Goal: Complete application form: Complete application form

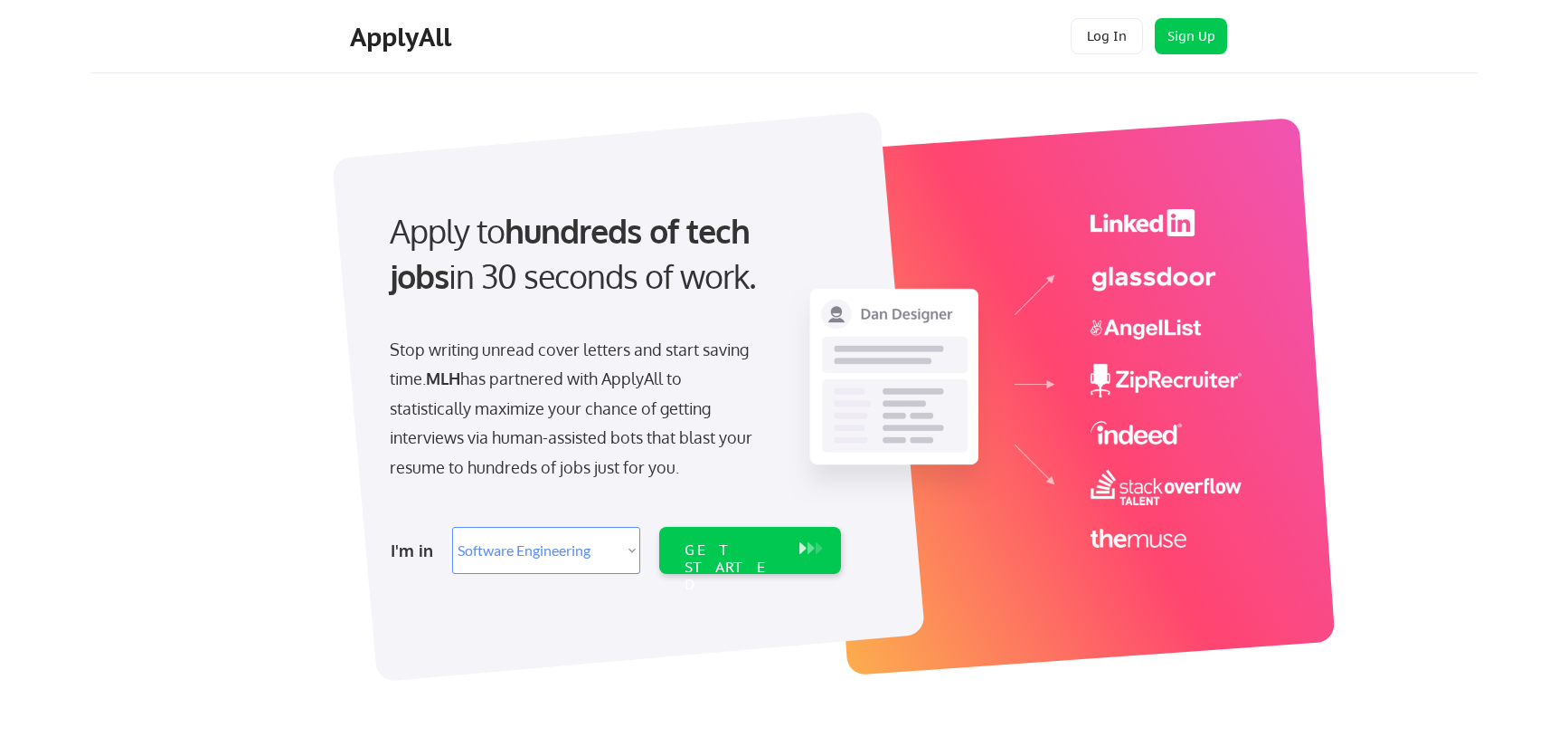
select select ""engineering""
click at [763, 548] on div "GET STARTED" at bounding box center [732, 568] width 97 height 53
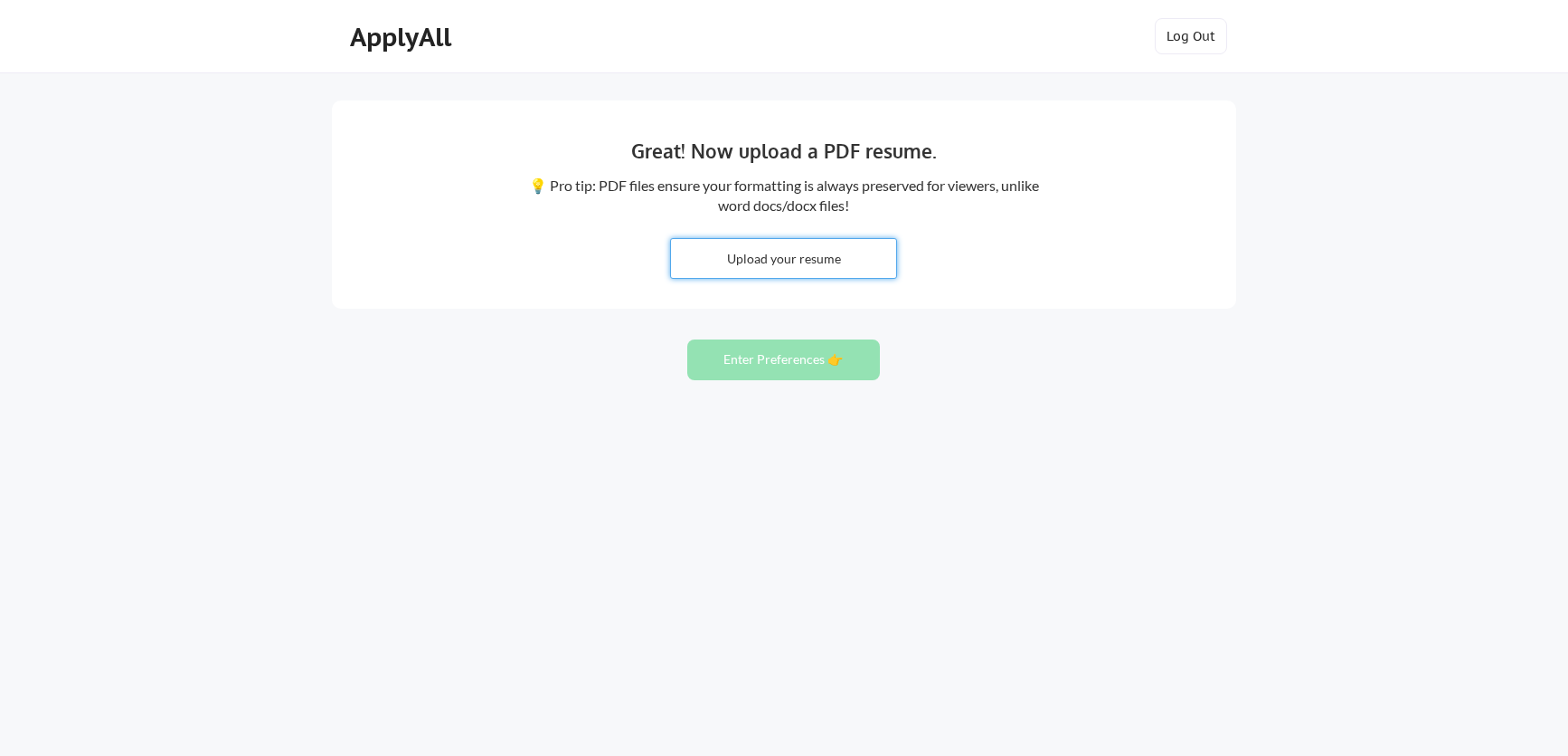
click at [853, 256] on input "file" at bounding box center [784, 259] width 225 height 39
type input "C:\fakepath\daisha_resume_swe.pdf"
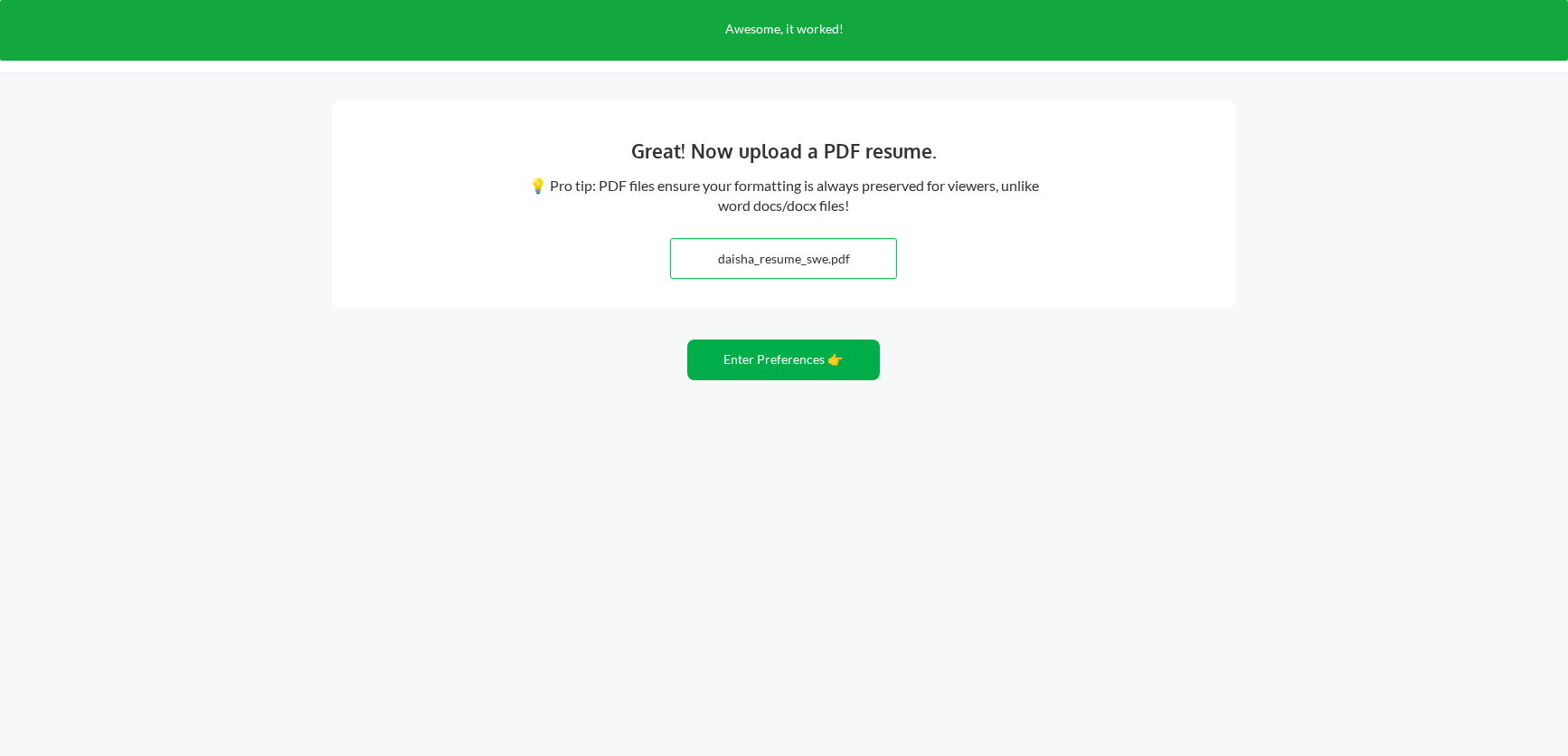
click at [816, 363] on button "Enter Preferences 👉" at bounding box center [783, 359] width 193 height 41
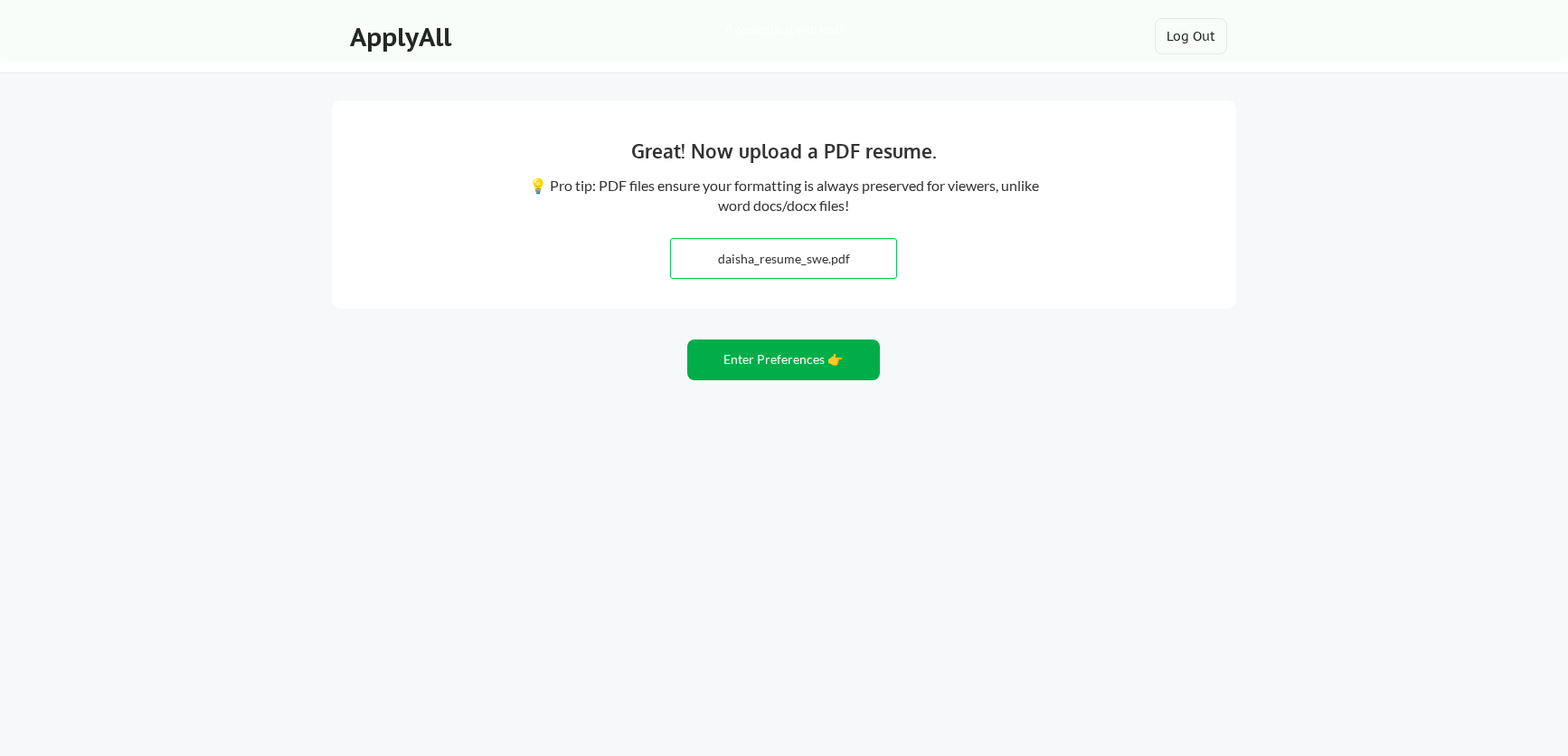
click at [792, 358] on button "Enter Preferences 👉" at bounding box center [783, 359] width 193 height 41
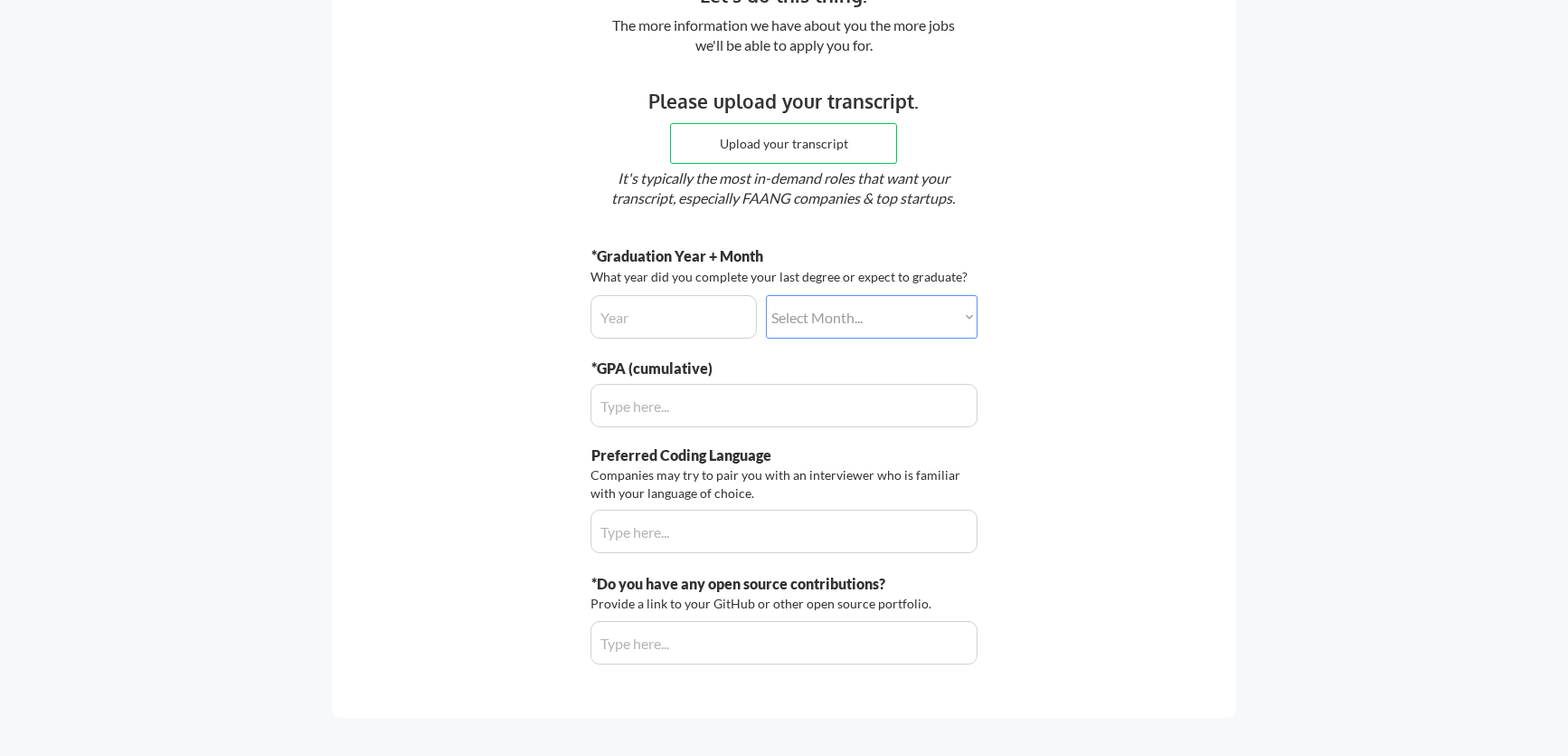
scroll to position [157, 0]
click at [689, 543] on input "input" at bounding box center [783, 533] width 387 height 43
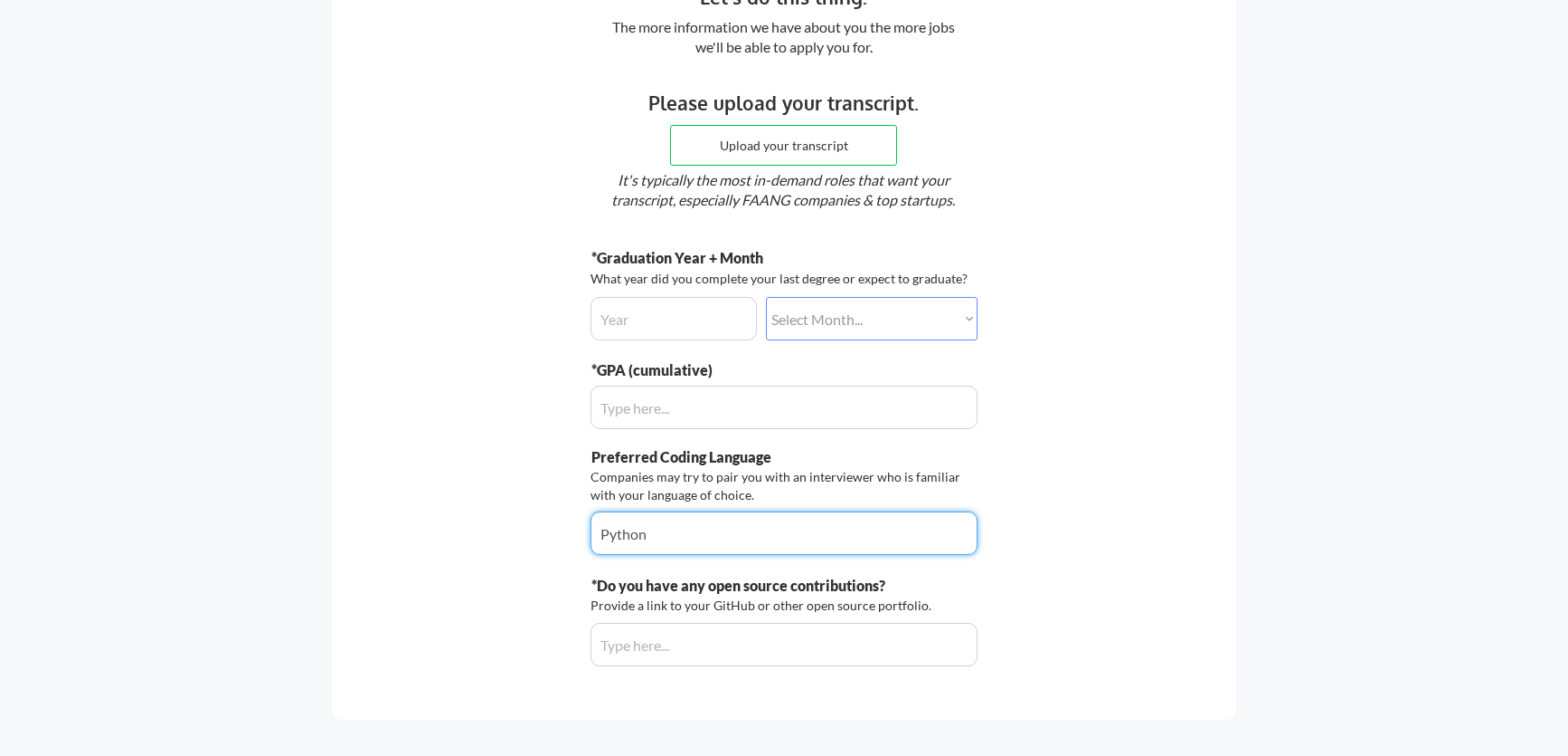
type input "Python"
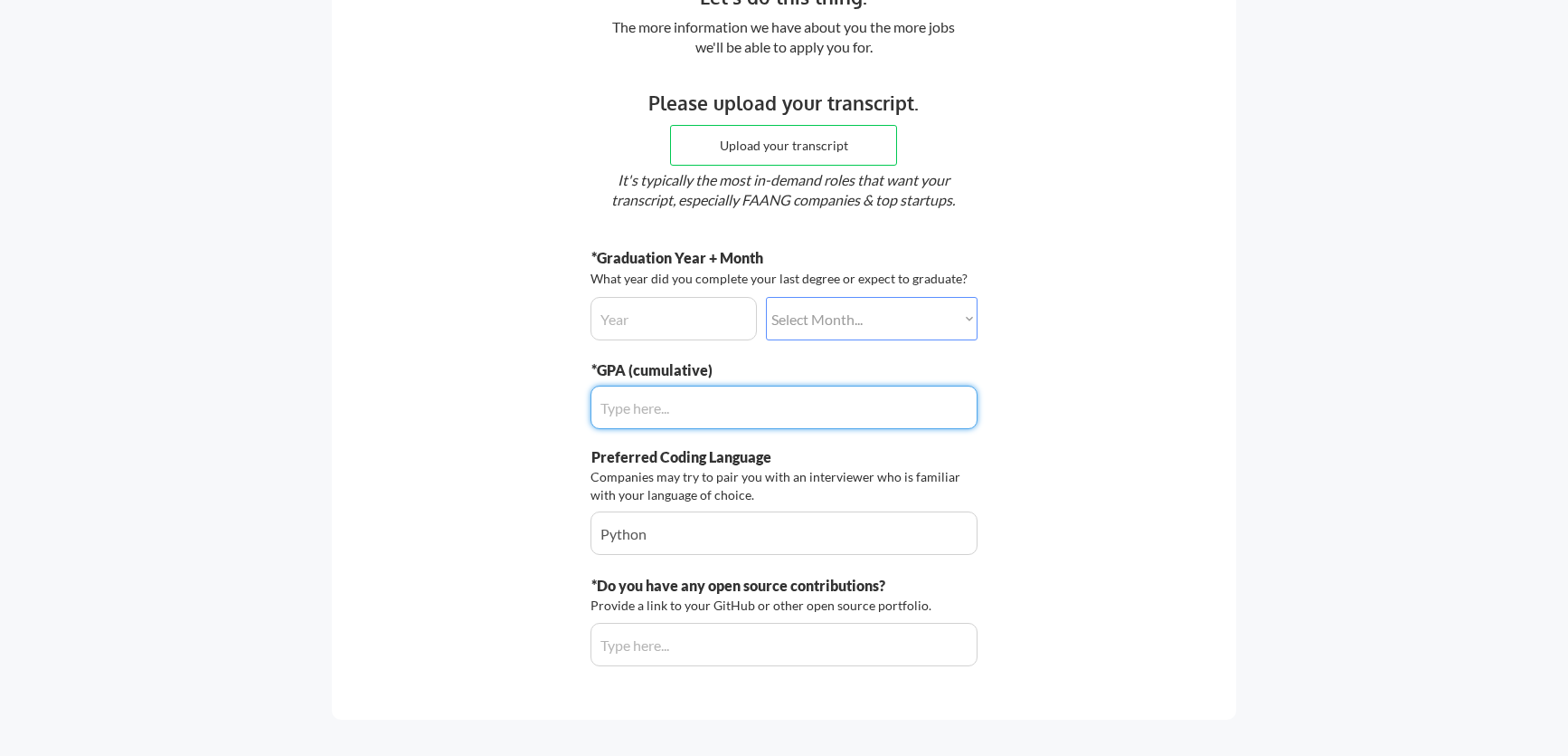
click at [714, 409] on input "input" at bounding box center [783, 407] width 387 height 43
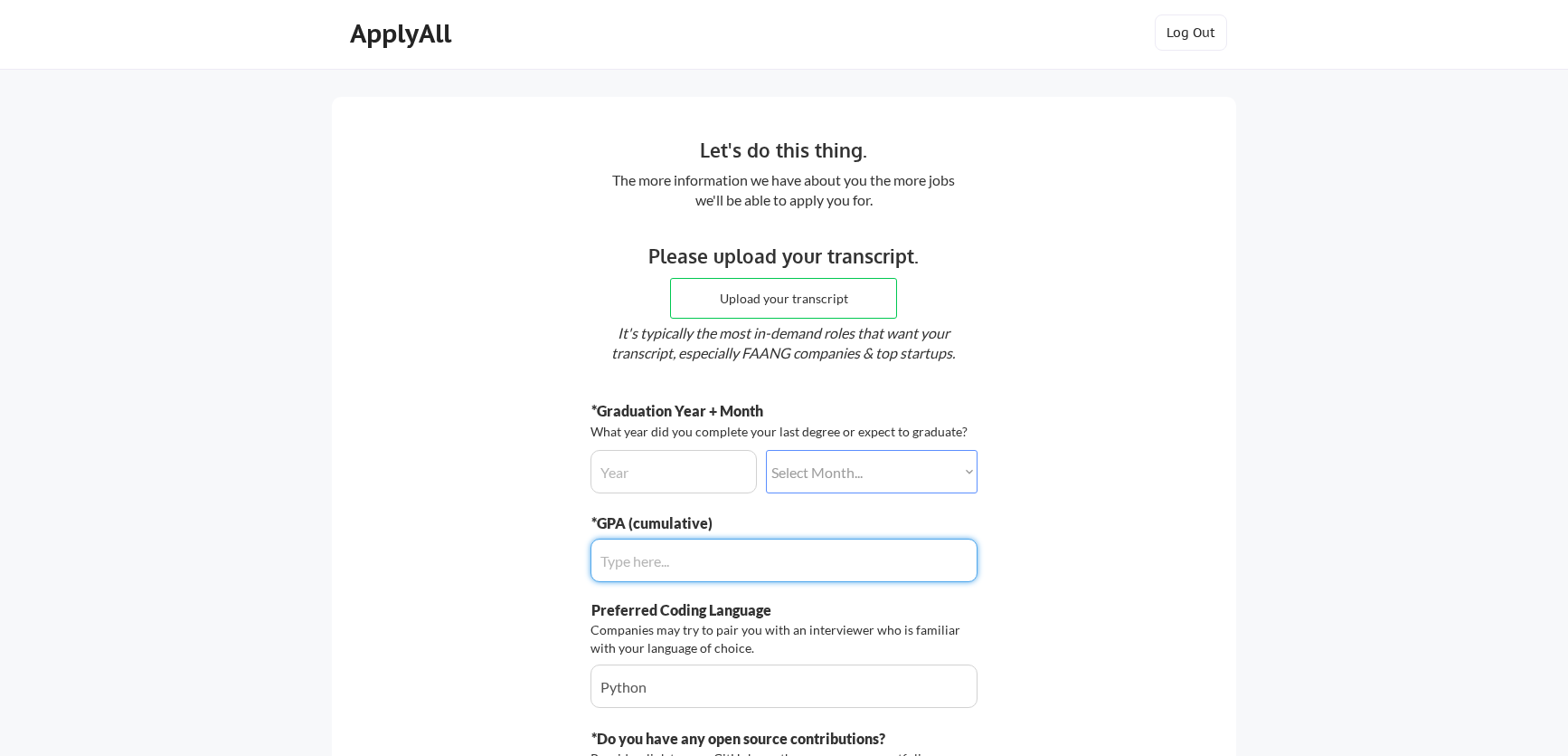
scroll to position [0, 0]
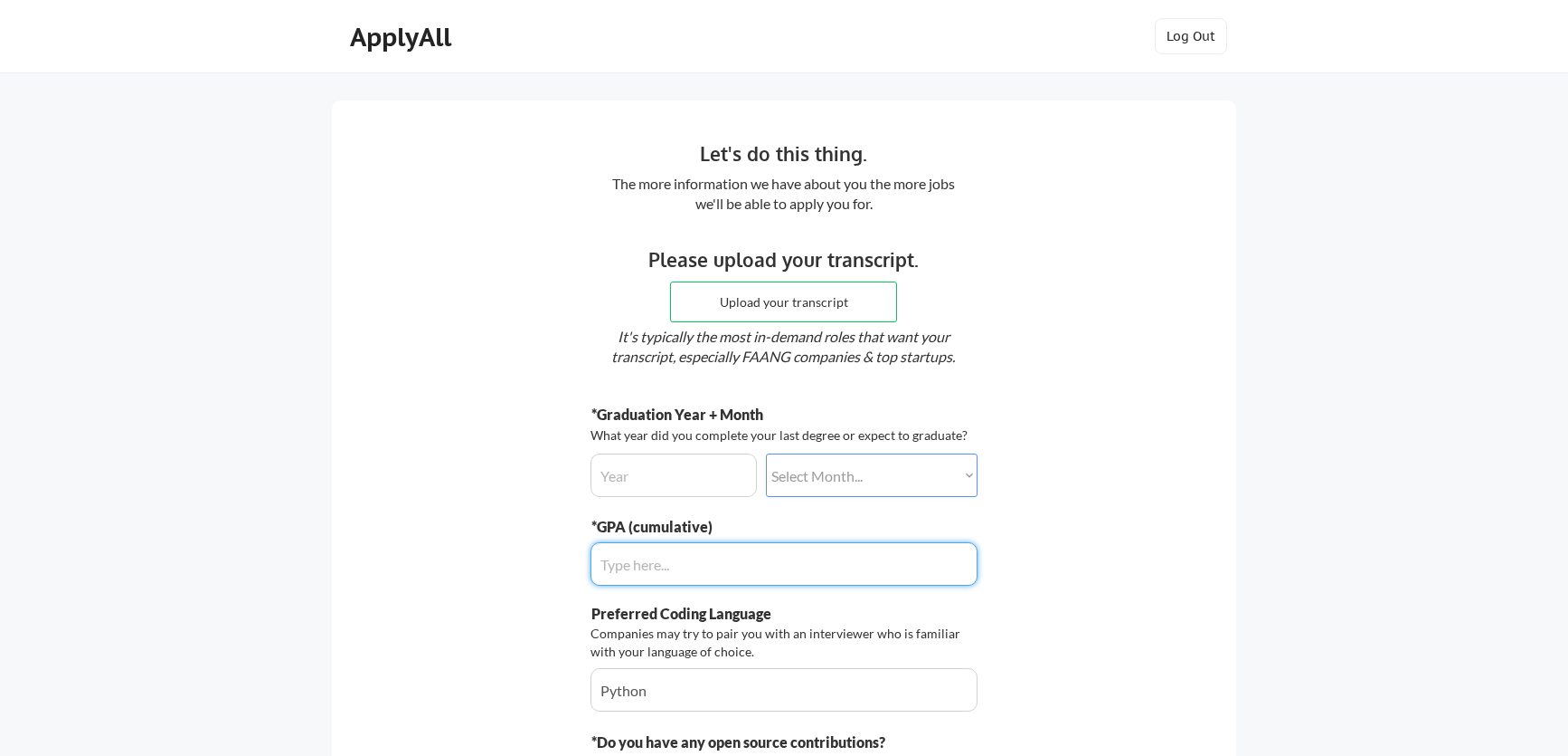
click at [853, 474] on select "Select Month... January February March April May June July August September Oct…" at bounding box center [872, 475] width 211 height 43
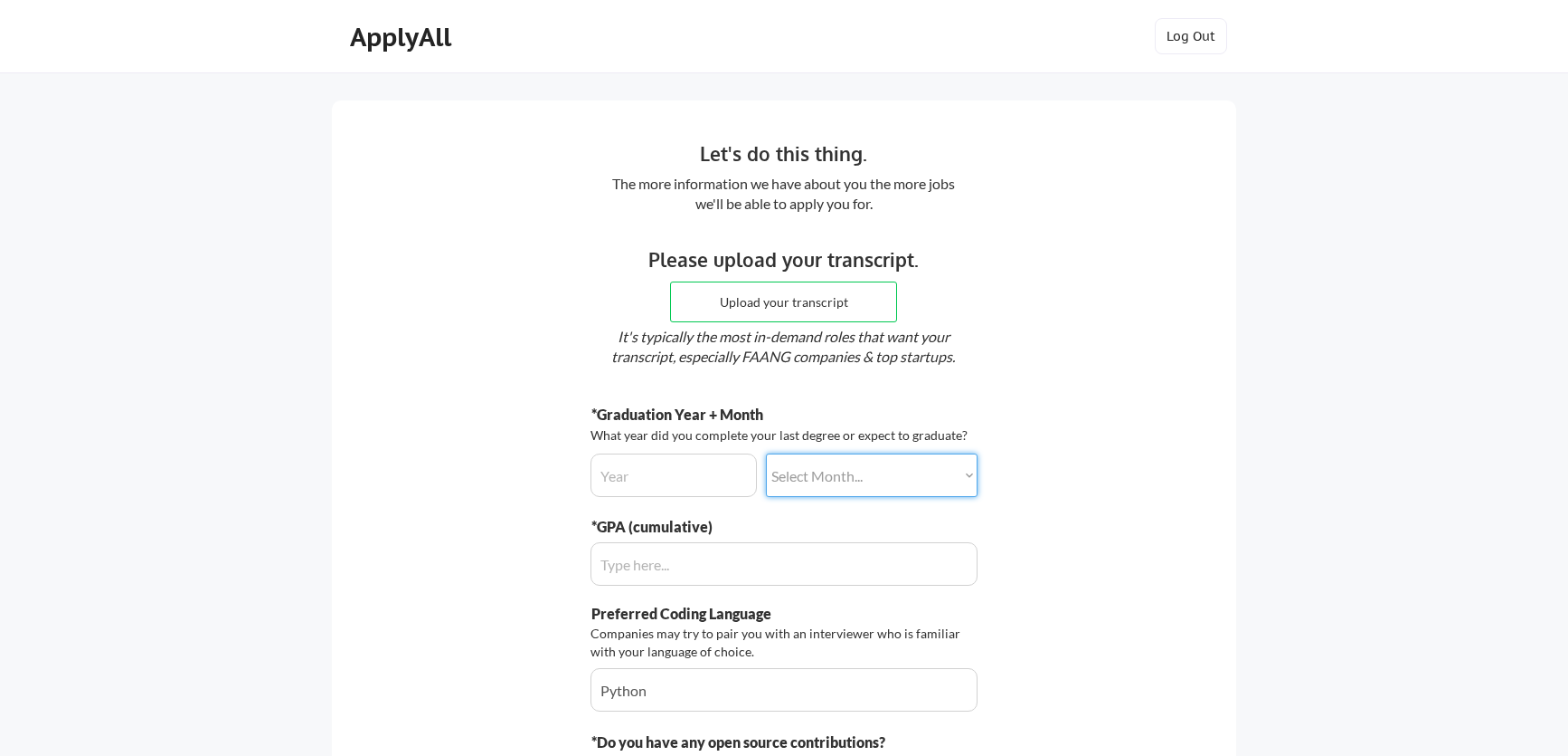
click at [778, 197] on div "The more information we have about you the more jobs we'll be able to apply you…" at bounding box center [783, 194] width 363 height 41
click at [695, 473] on input "input" at bounding box center [673, 475] width 166 height 43
type input "2020"
click at [903, 496] on select "Select Month... January February March April May June July August September Oct…" at bounding box center [872, 475] width 211 height 43
select select ""may""
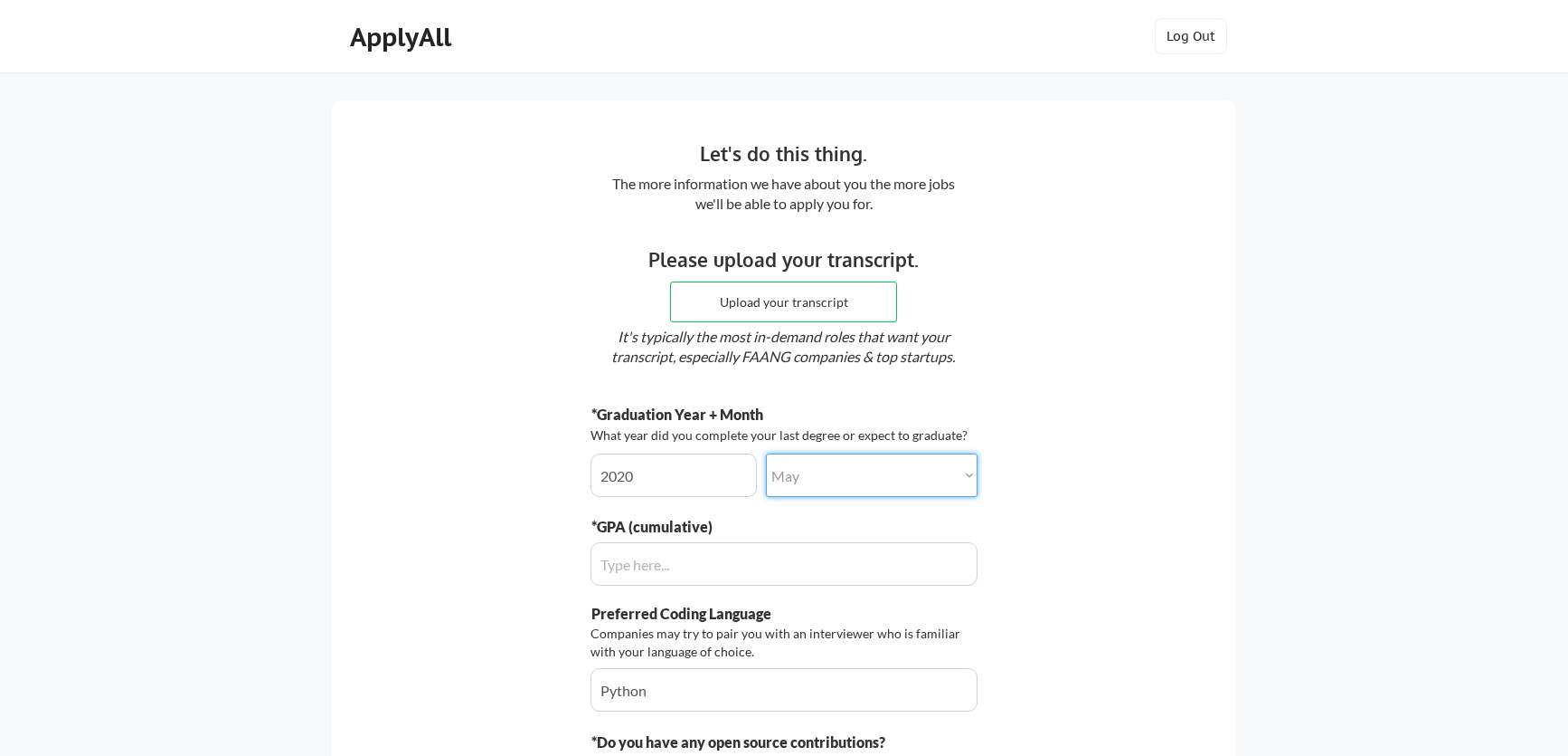
click at [766, 453] on select "Select Month... January February March April May June July August September Oct…" at bounding box center [872, 475] width 211 height 43
click at [811, 567] on input "input" at bounding box center [783, 563] width 387 height 43
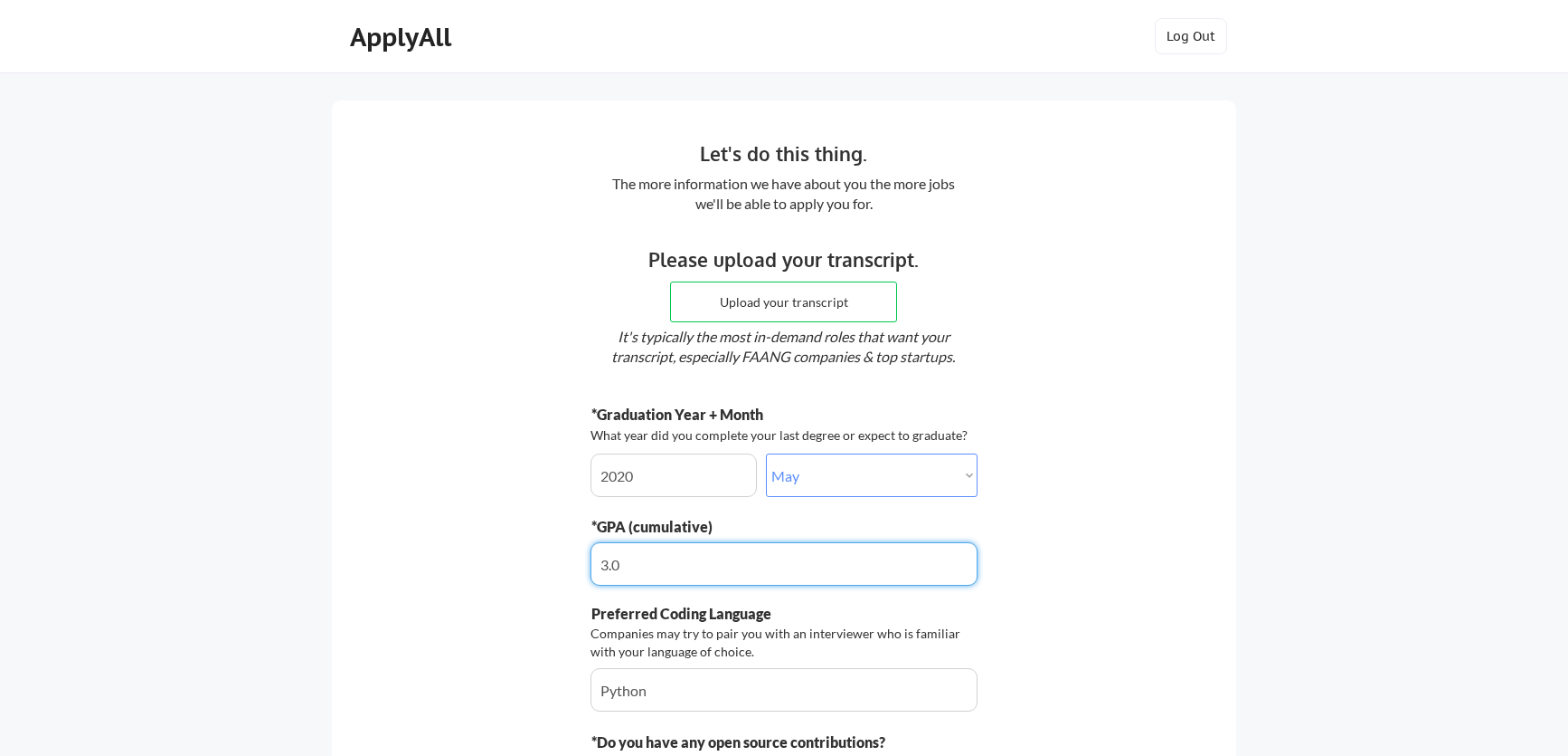
type input "3.9"
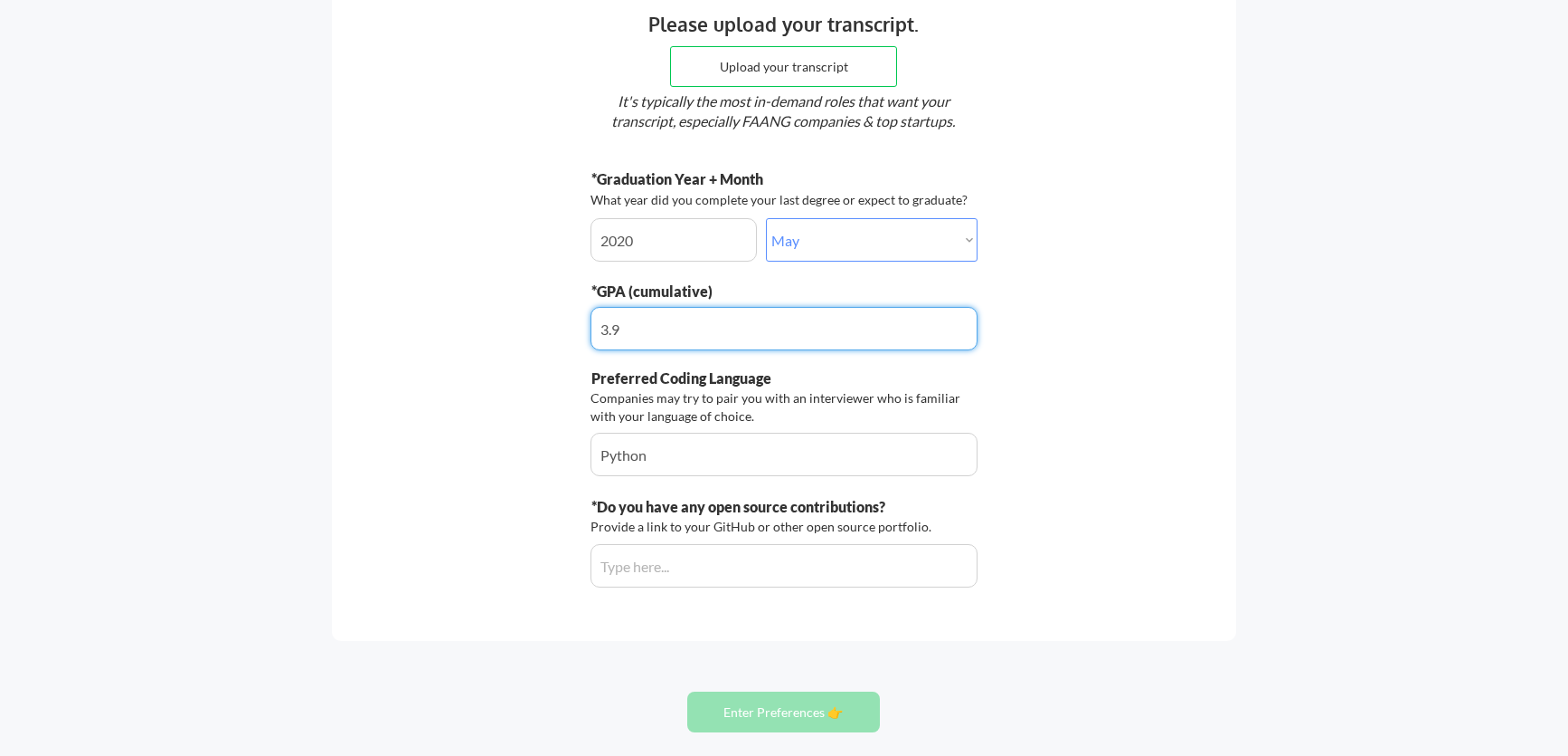
scroll to position [252, 0]
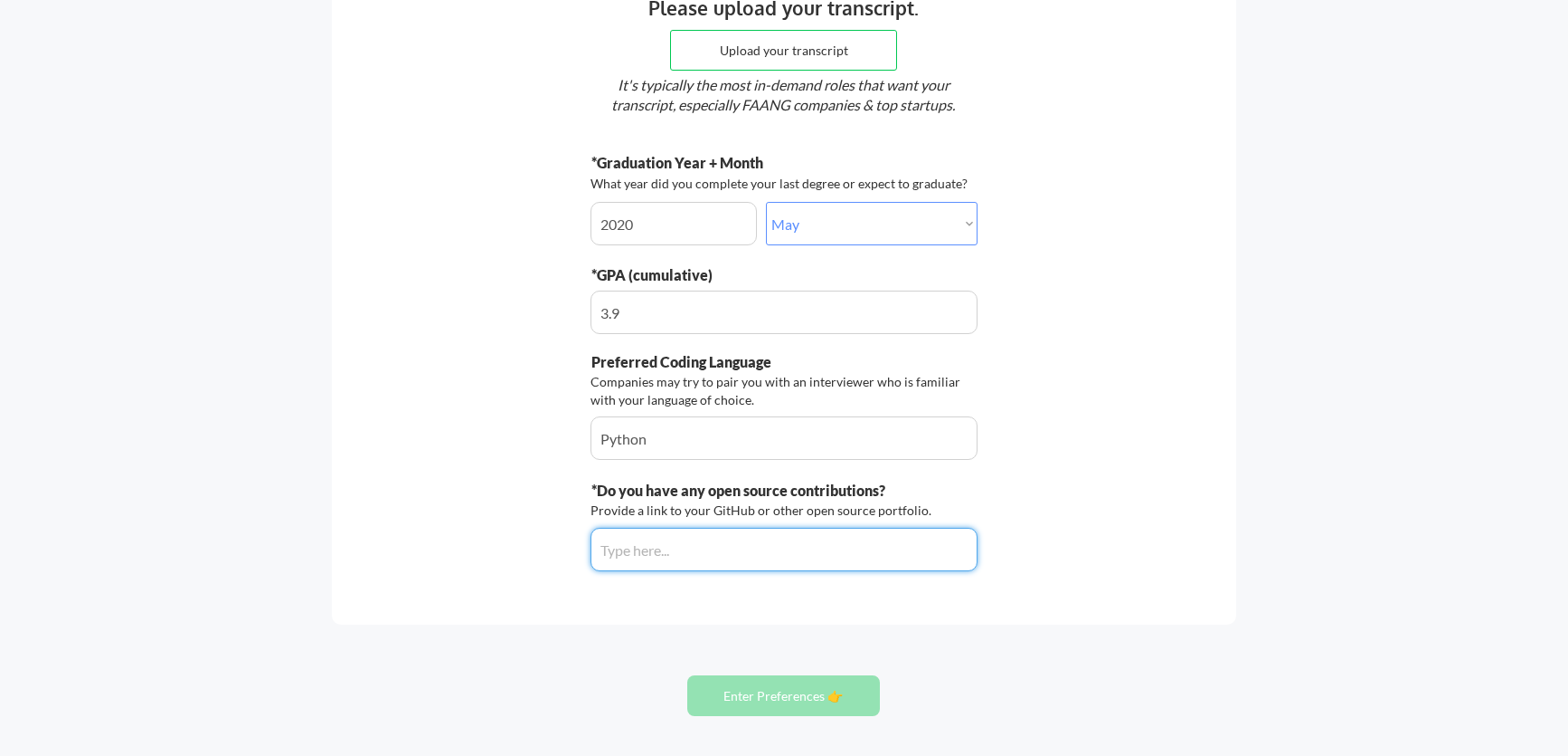
click at [827, 556] on input "input" at bounding box center [783, 549] width 387 height 43
paste input "https://github.com/thepersonalaicompany/amurex-web"
type input "https://github.com/thepersonalaicompany/amurex-web"
click at [791, 641] on div "Let's do this thing. The more information we have about you the more jobs we'll…" at bounding box center [784, 291] width 1568 height 1086
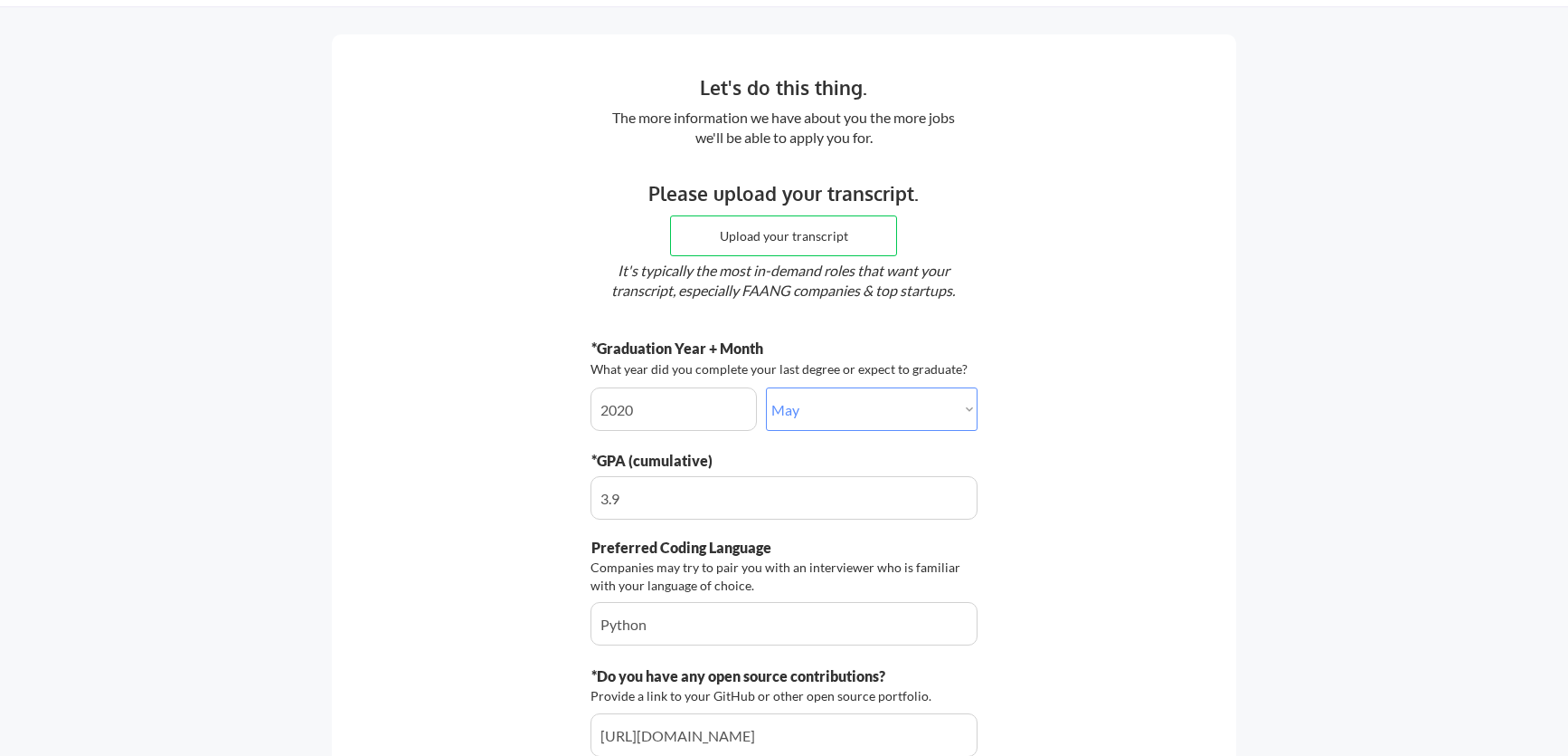
scroll to position [330, 0]
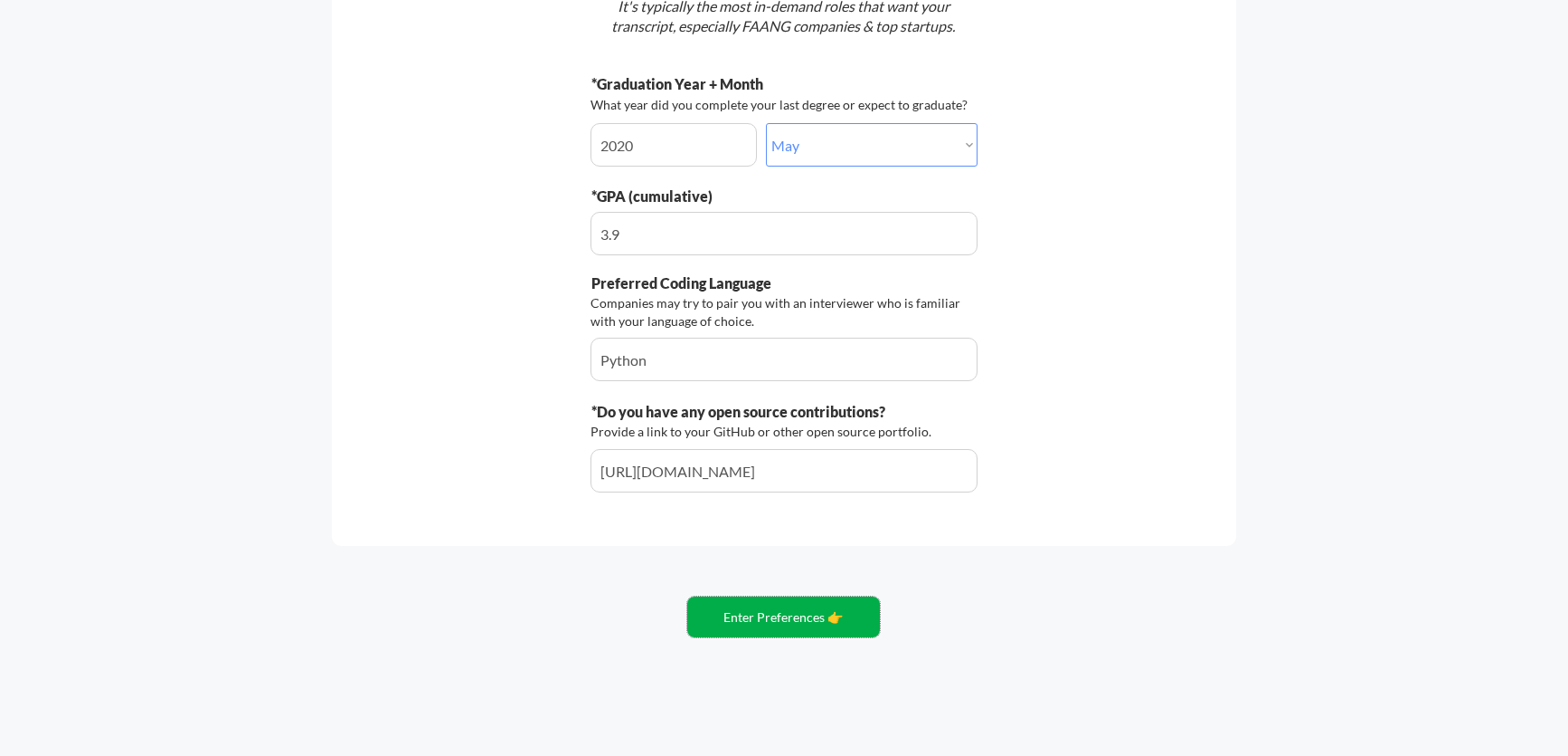
click at [811, 621] on button "Enter Preferences 👉" at bounding box center [783, 617] width 193 height 41
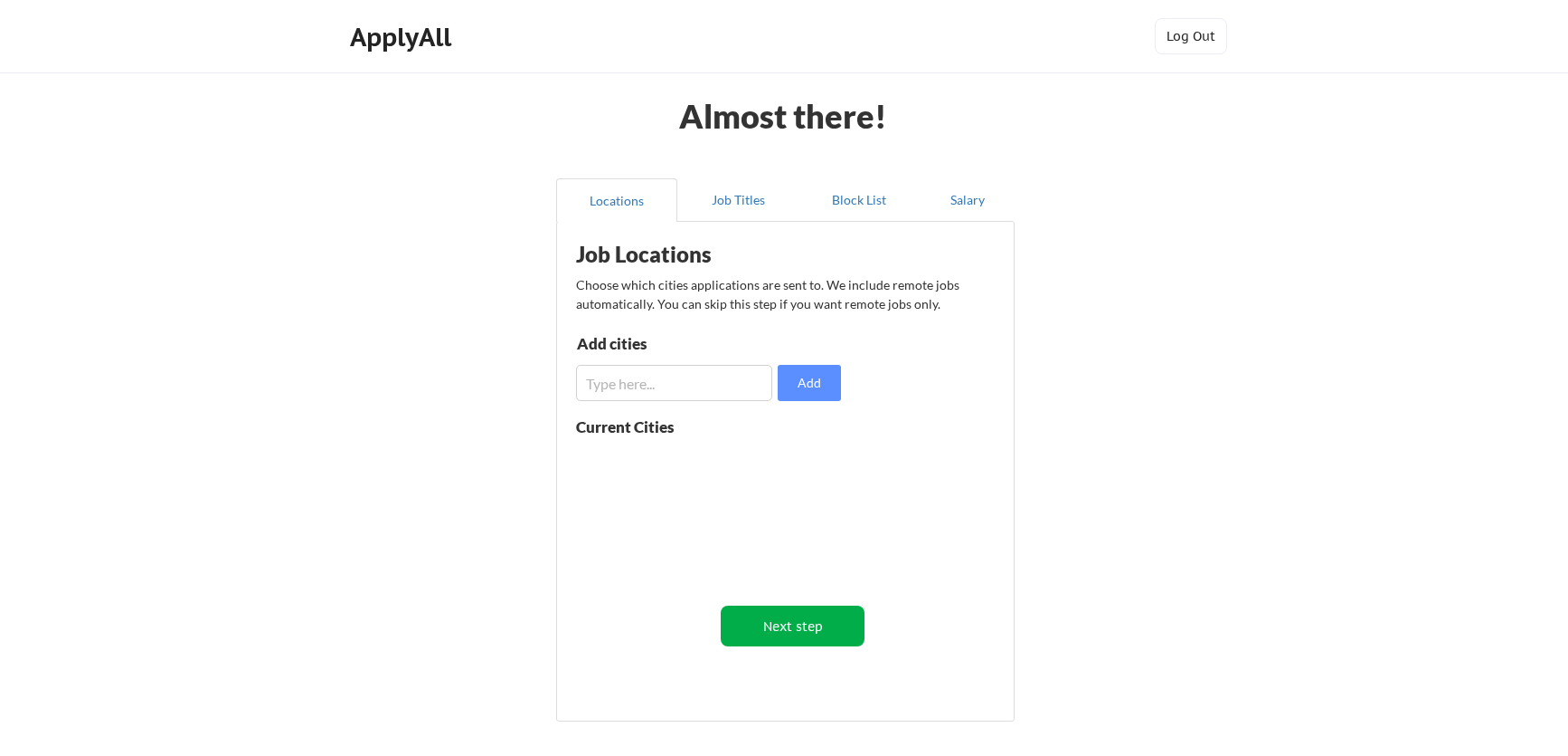
scroll to position [2, 0]
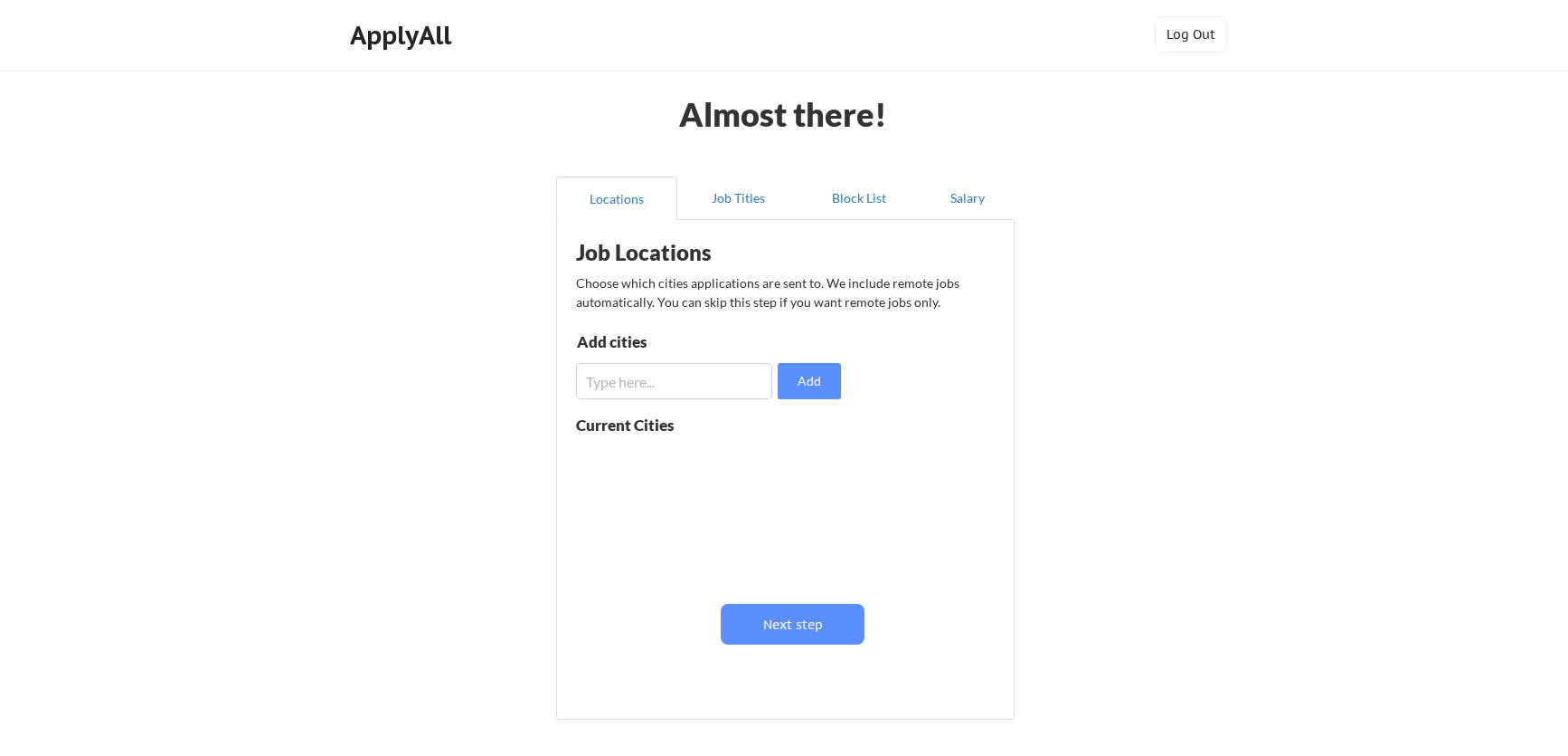
click at [712, 388] on input "input" at bounding box center [674, 381] width 197 height 36
type input "Software Enginner"
click at [823, 382] on button "Add" at bounding box center [809, 381] width 64 height 36
click at [645, 425] on div "Current Cities" at bounding box center [645, 425] width 137 height 16
click at [686, 373] on input "input" at bounding box center [674, 381] width 197 height 36
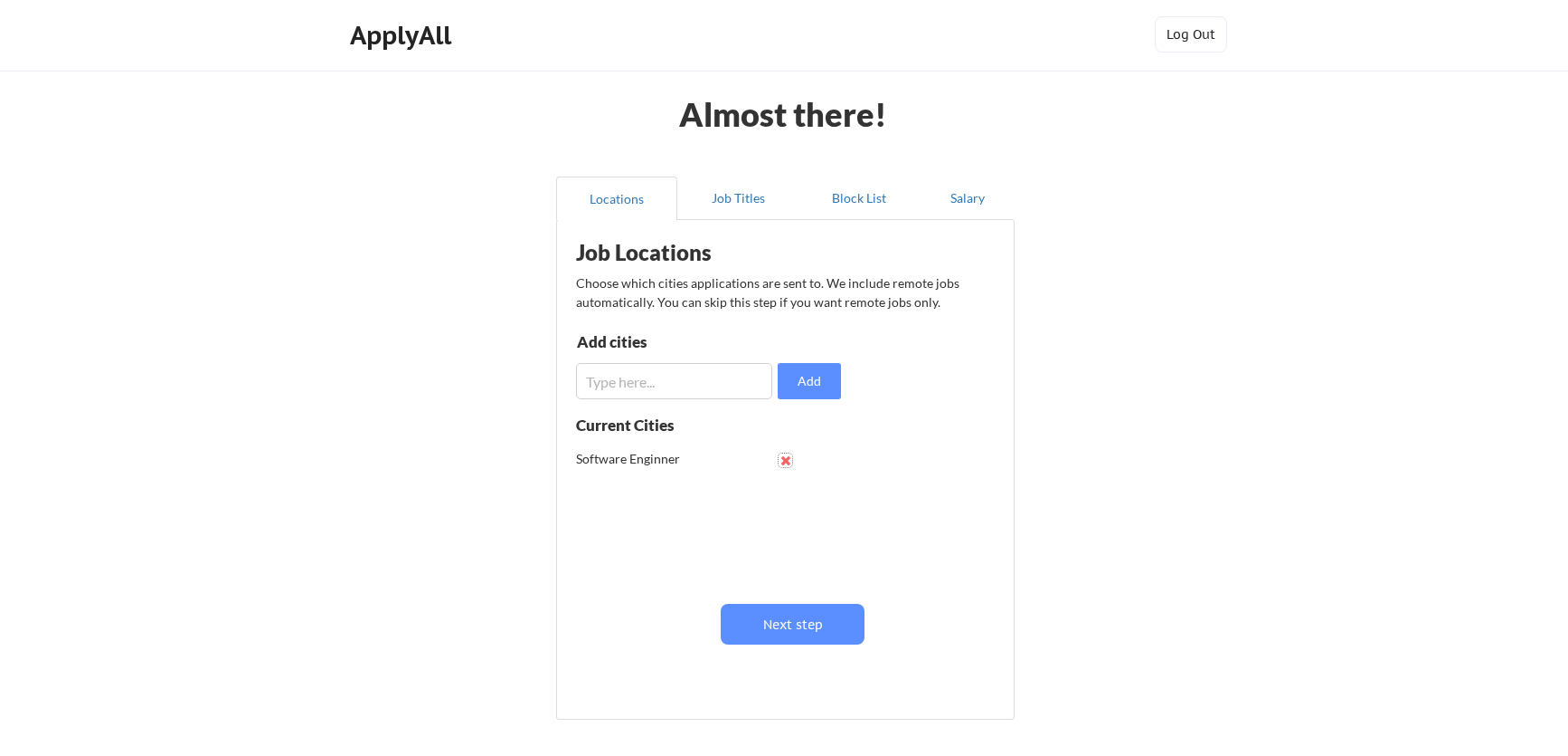
click at [789, 462] on button at bounding box center [786, 460] width 14 height 14
click at [692, 387] on input "input" at bounding box center [674, 381] width 197 height 36
type input "[US_STATE][GEOGRAPHIC_DATA]"
click at [808, 394] on button "Add" at bounding box center [809, 381] width 64 height 36
click at [785, 623] on button "Next step" at bounding box center [792, 624] width 144 height 41
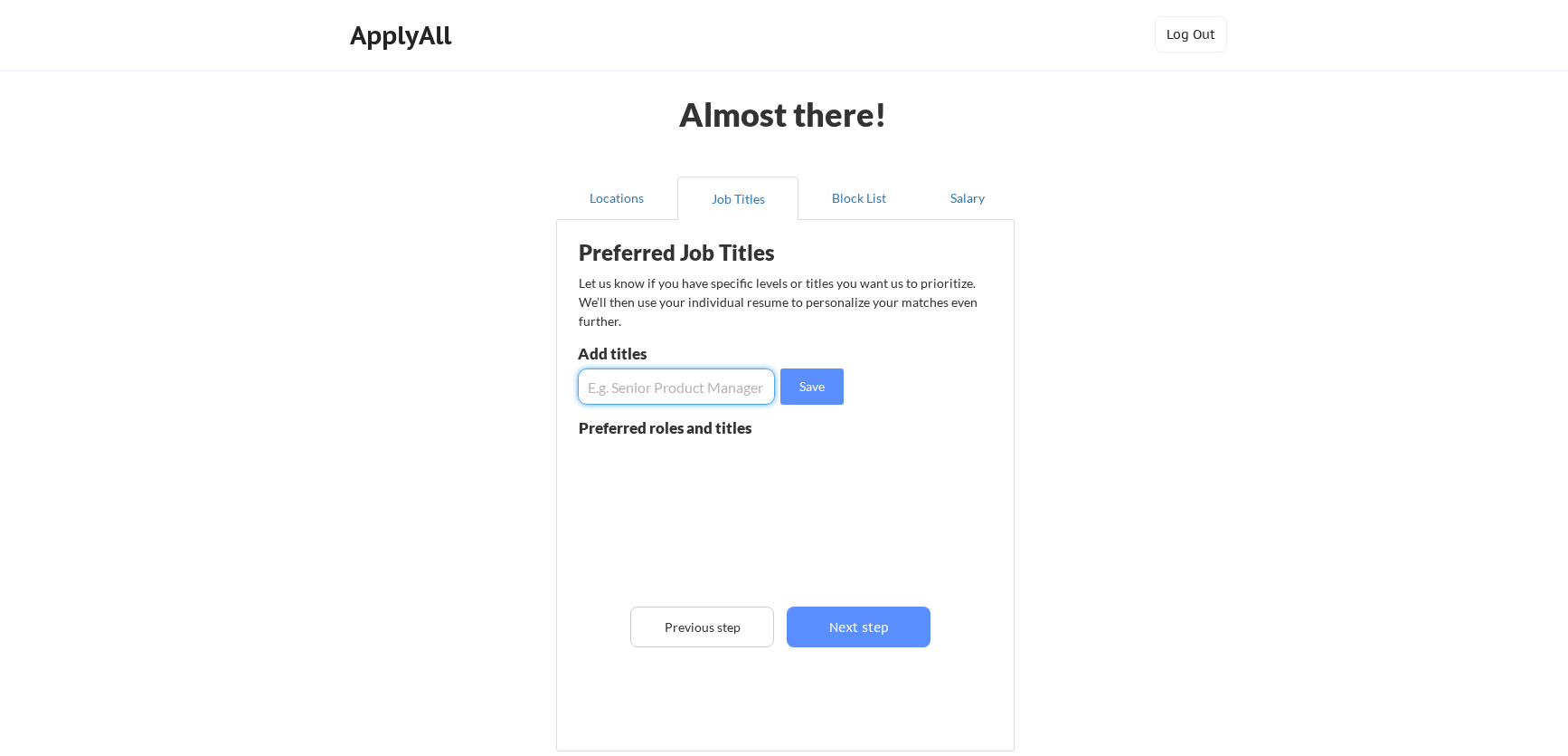
click at [695, 392] on input "input" at bounding box center [675, 386] width 197 height 36
type input "Software Engineer"
click at [827, 401] on button "Save" at bounding box center [811, 386] width 64 height 36
click at [681, 386] on input "input" at bounding box center [675, 386] width 197 height 36
type input "Full Stack Engineer"
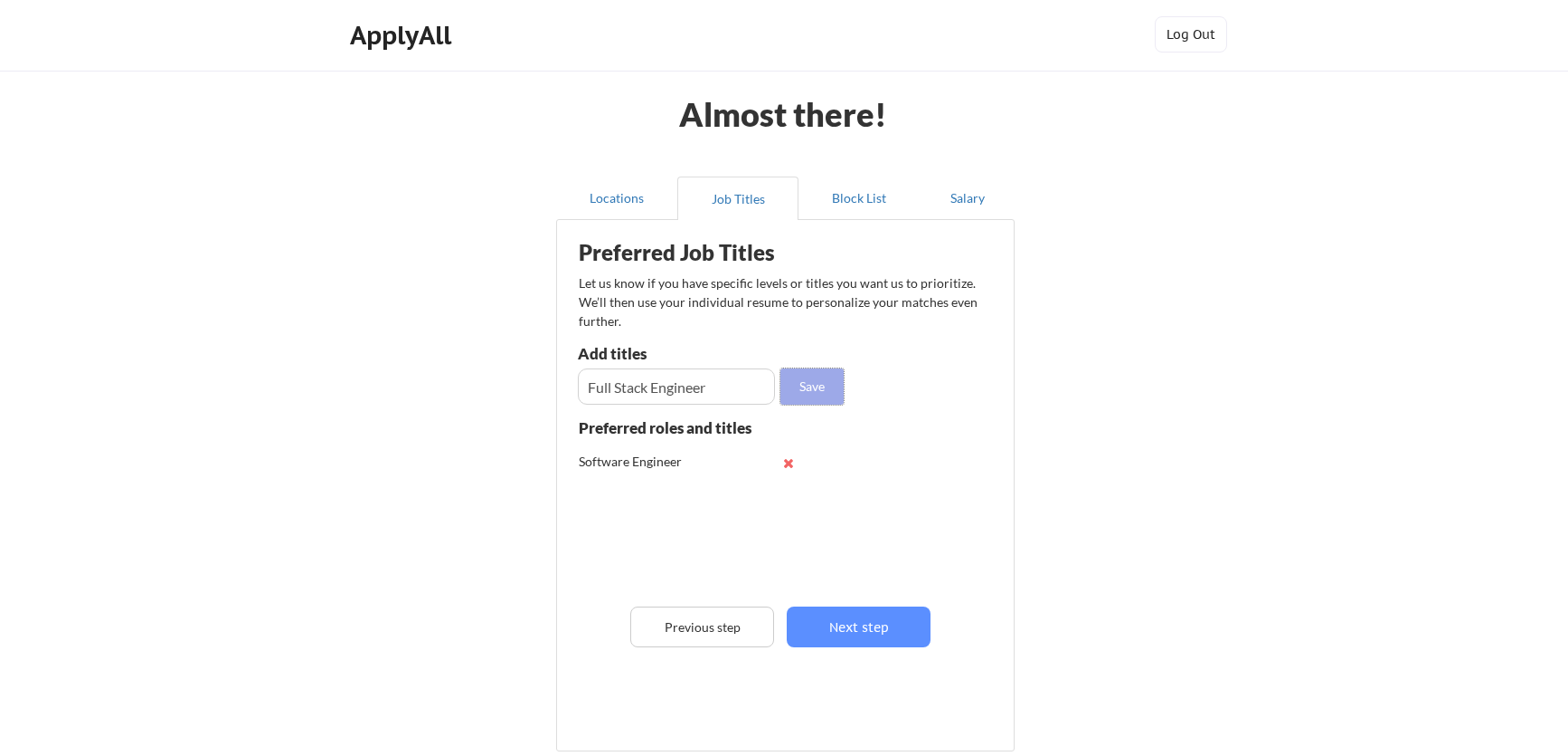
click at [804, 400] on button "Save" at bounding box center [811, 386] width 64 height 36
click at [680, 397] on input "input" at bounding box center [675, 386] width 197 height 36
type input "Front-end Engineer"
click at [825, 386] on button "Save" at bounding box center [811, 386] width 64 height 36
click at [714, 382] on input "input" at bounding box center [675, 386] width 197 height 36
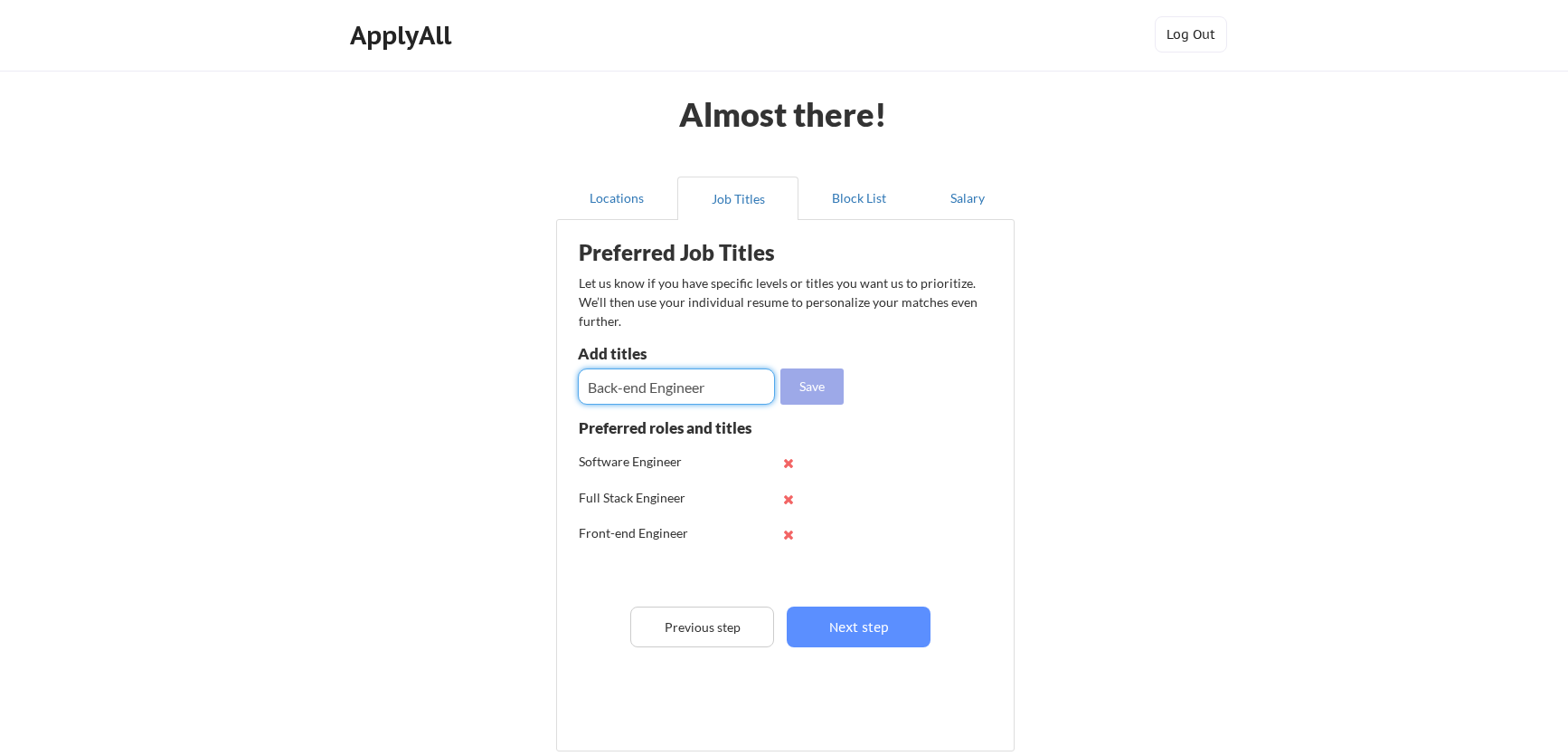
type input "Back-end Engineer"
click at [825, 384] on button "Save" at bounding box center [811, 386] width 64 height 36
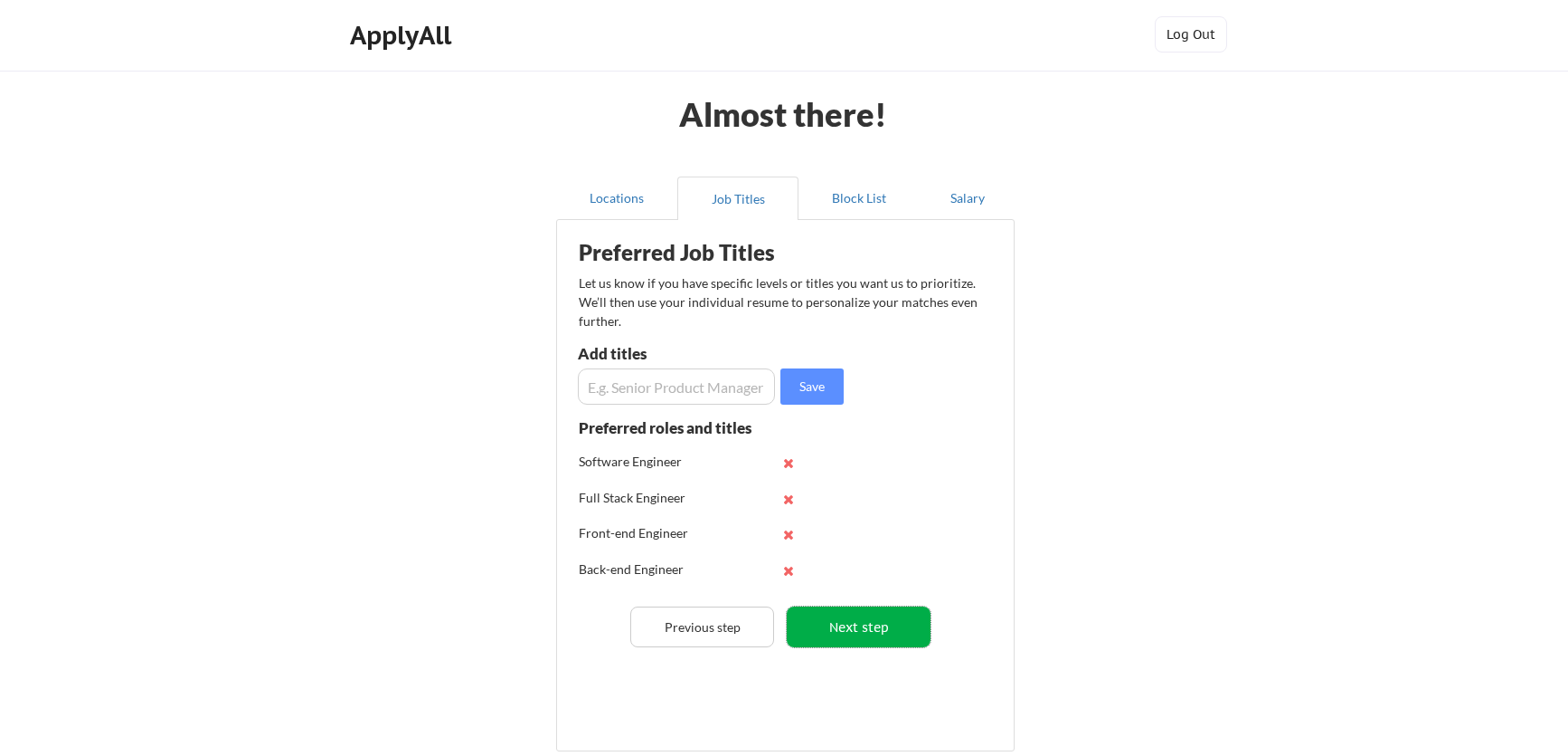
click at [835, 637] on button "Next step" at bounding box center [858, 627] width 144 height 41
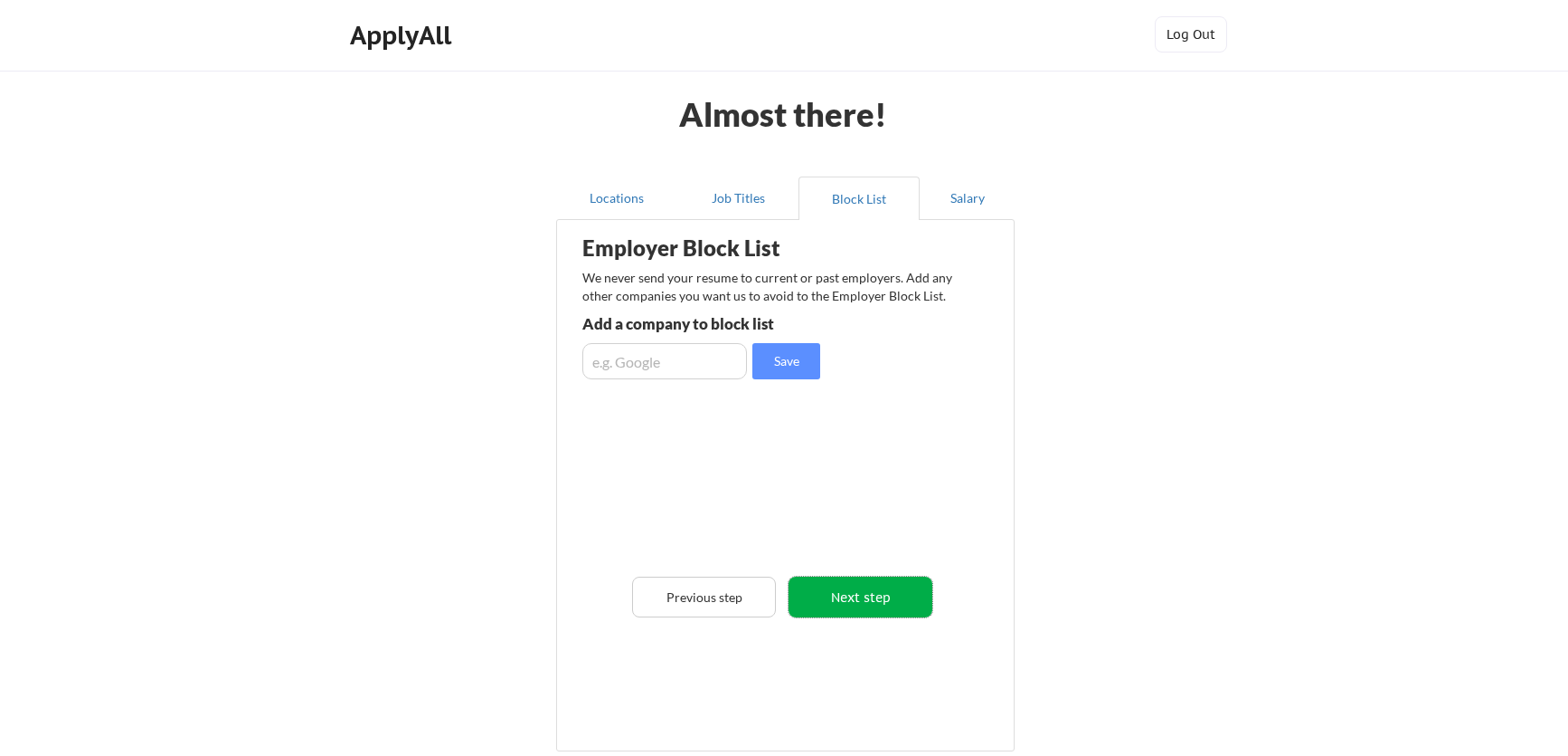
click at [875, 613] on button "Next step" at bounding box center [860, 597] width 144 height 41
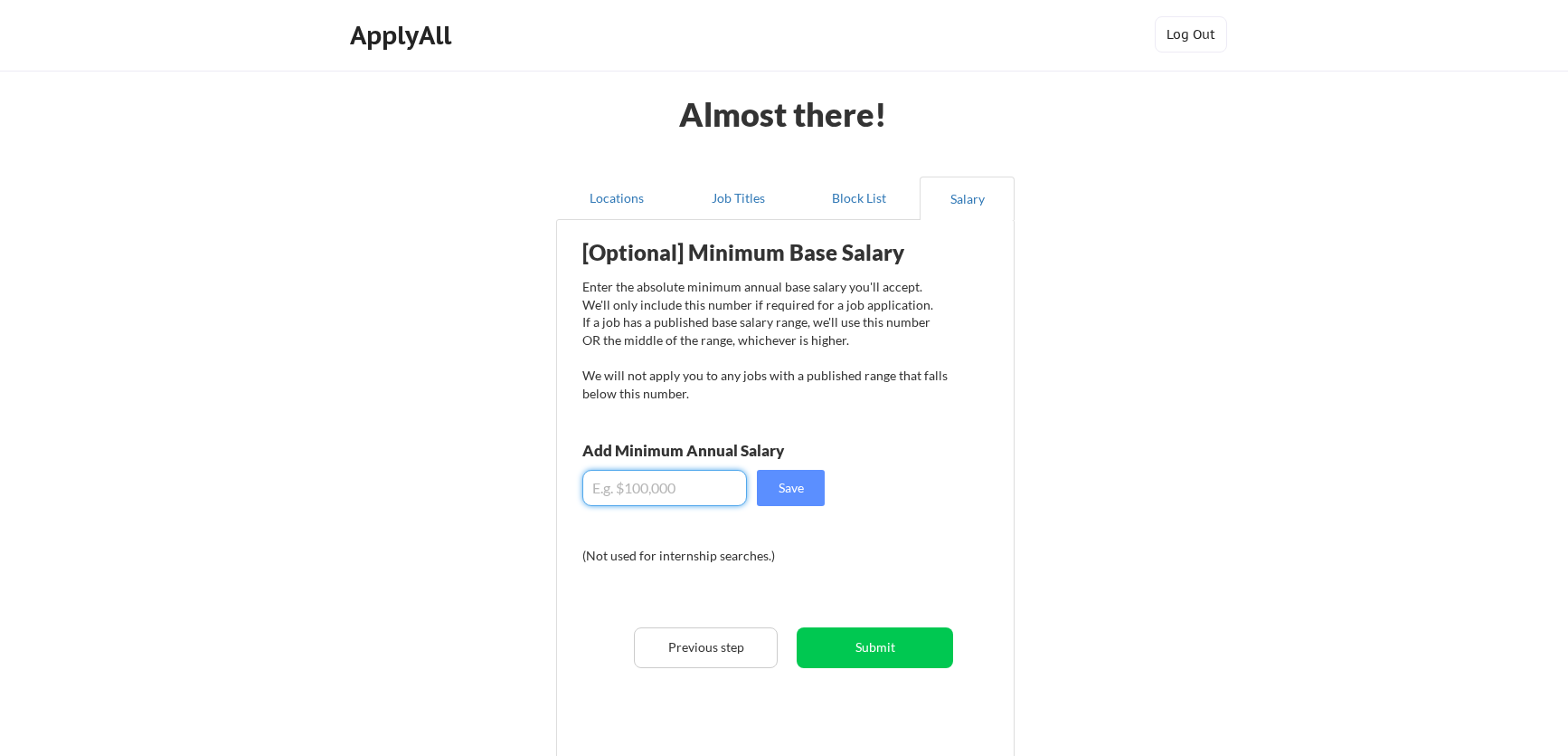
click at [715, 496] on input "input" at bounding box center [665, 488] width 164 height 36
type input "$180,000"
click at [807, 488] on button "Save" at bounding box center [790, 488] width 68 height 36
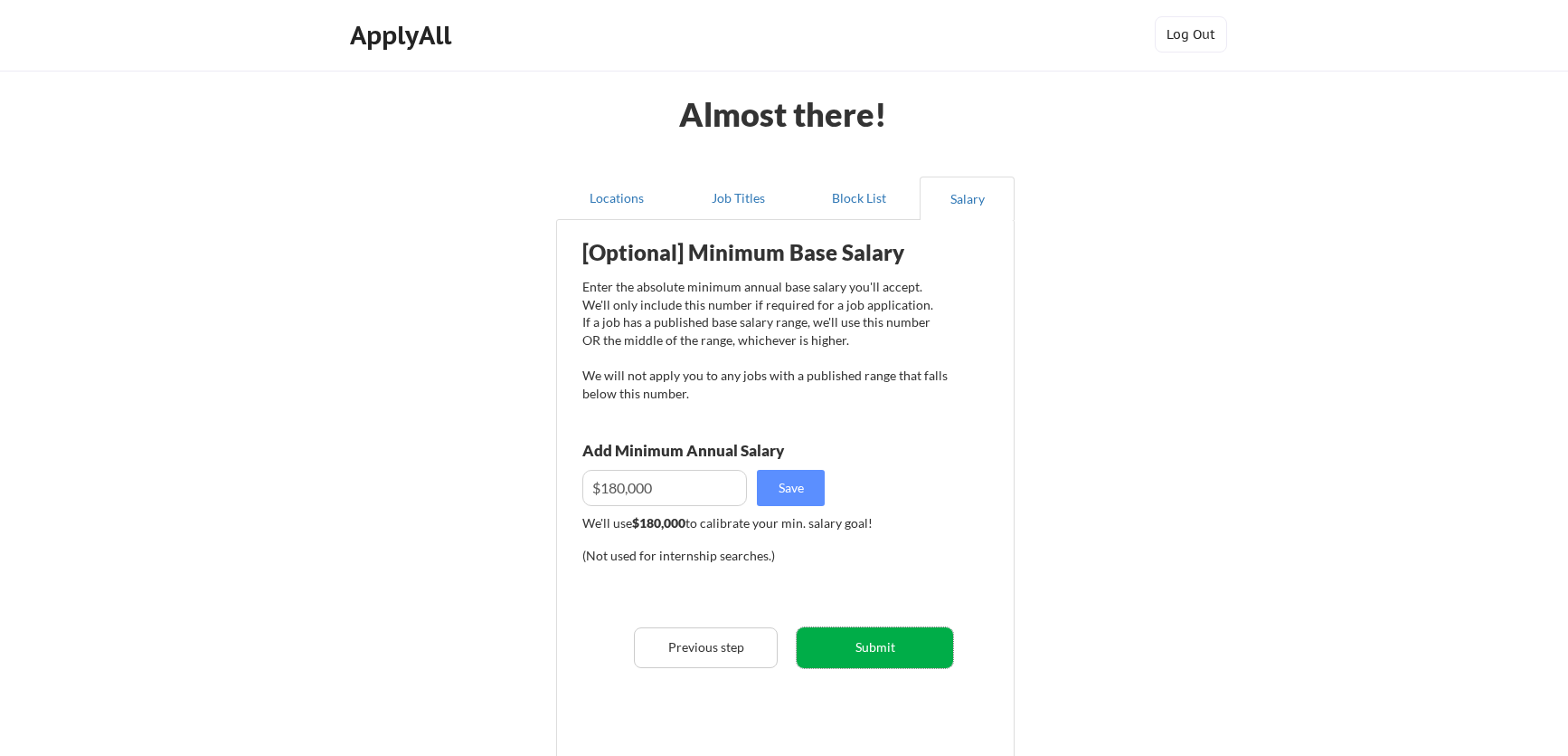
click at [853, 638] on button "Submit" at bounding box center [875, 647] width 157 height 41
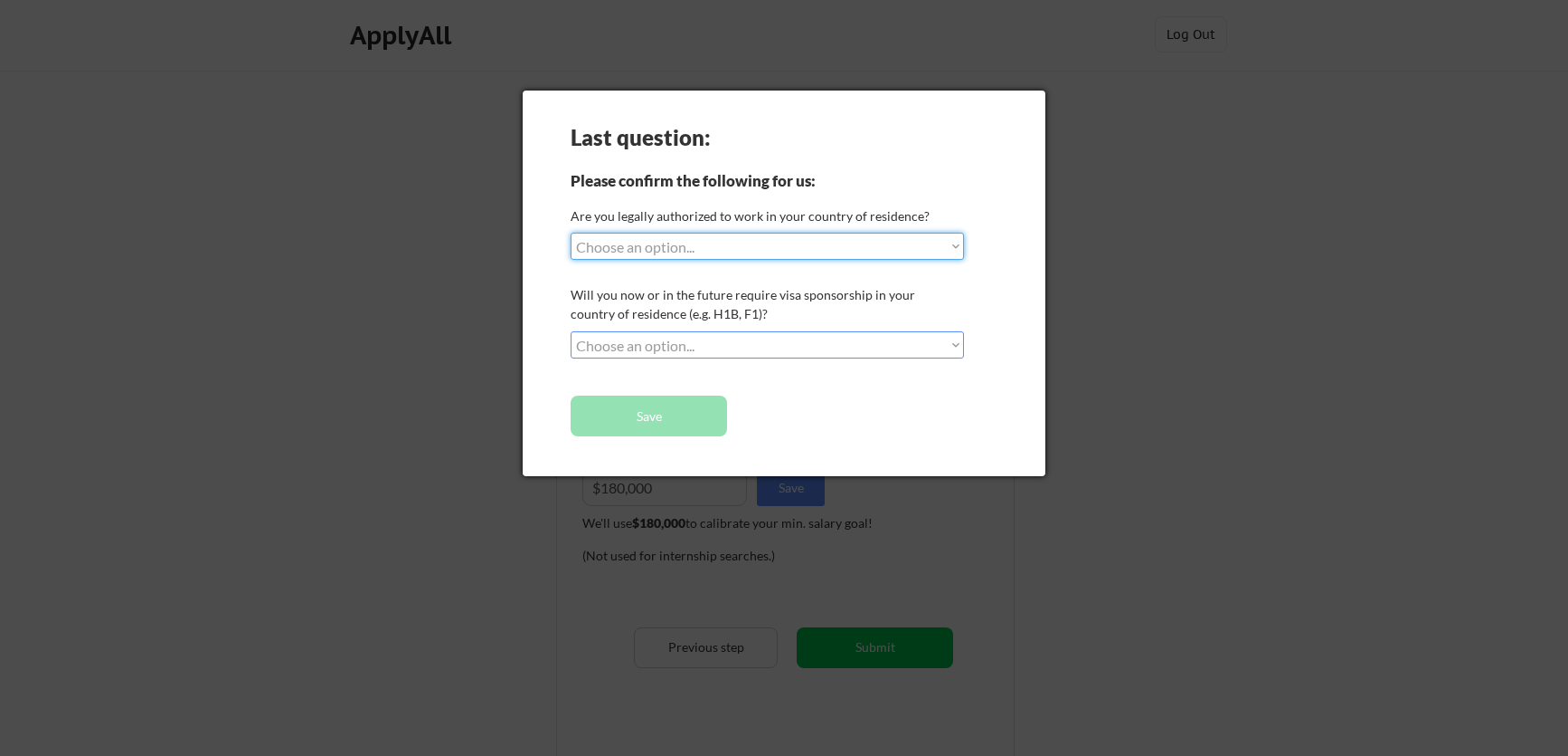
click at [779, 248] on select "Choose an option... Yes, I am a US Citizen Yes, I am a Canadian Citizen Yes, I …" at bounding box center [767, 246] width 393 height 27
select select ""yes__i_am_a_us_citizen""
click at [571, 232] on select "Choose an option... Yes, I am a US Citizen Yes, I am a Canadian Citizen Yes, I …" at bounding box center [767, 246] width 393 height 27
click at [778, 352] on select "Choose an option... No, I will not need sponsorship Yes, I will need sponsorship" at bounding box center [767, 345] width 393 height 27
select select ""no__i_will_not_need_sponsorship""
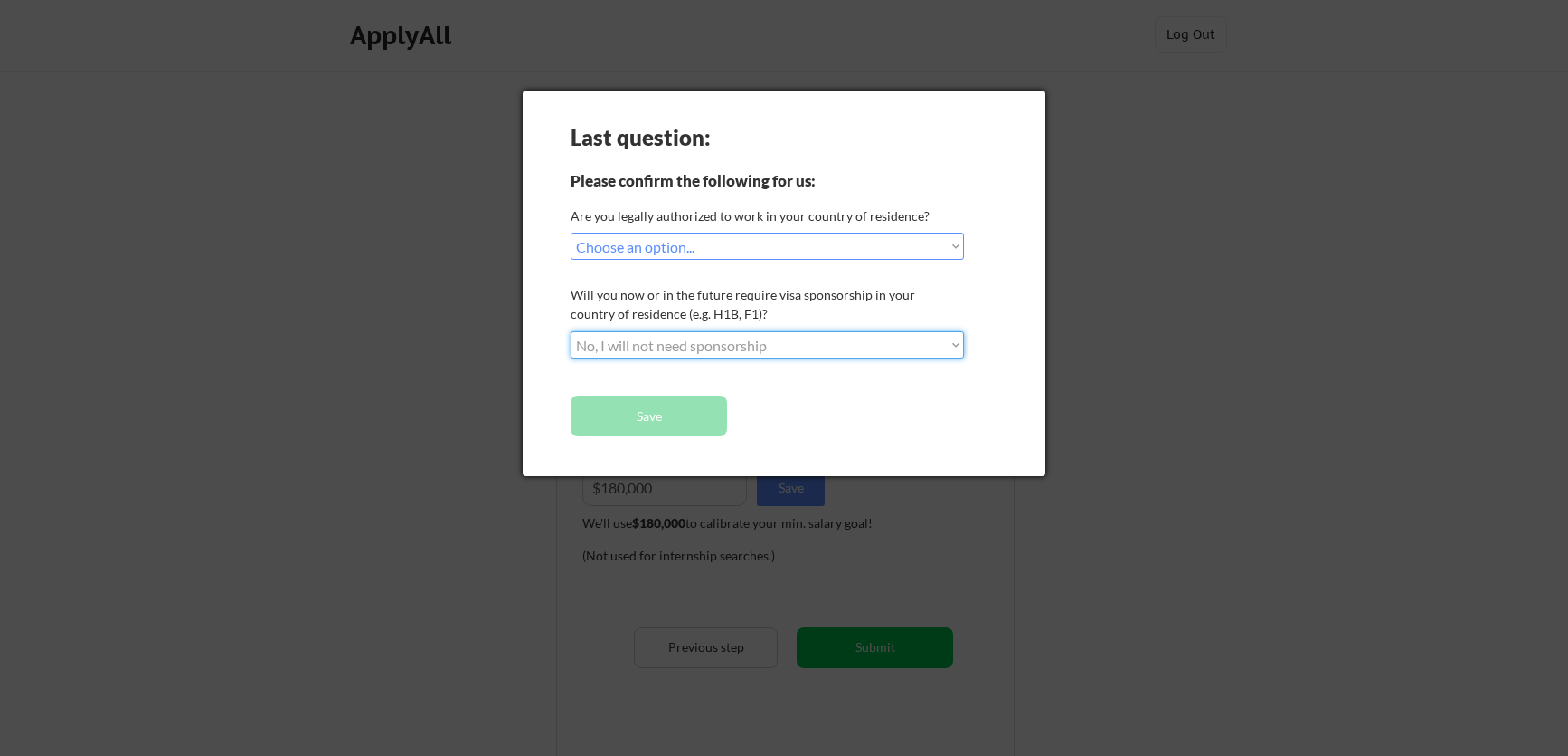
click at [571, 331] on select "Choose an option... No, I will not need sponsorship Yes, I will need sponsorship" at bounding box center [767, 345] width 393 height 27
click at [703, 416] on button "Save" at bounding box center [649, 416] width 157 height 41
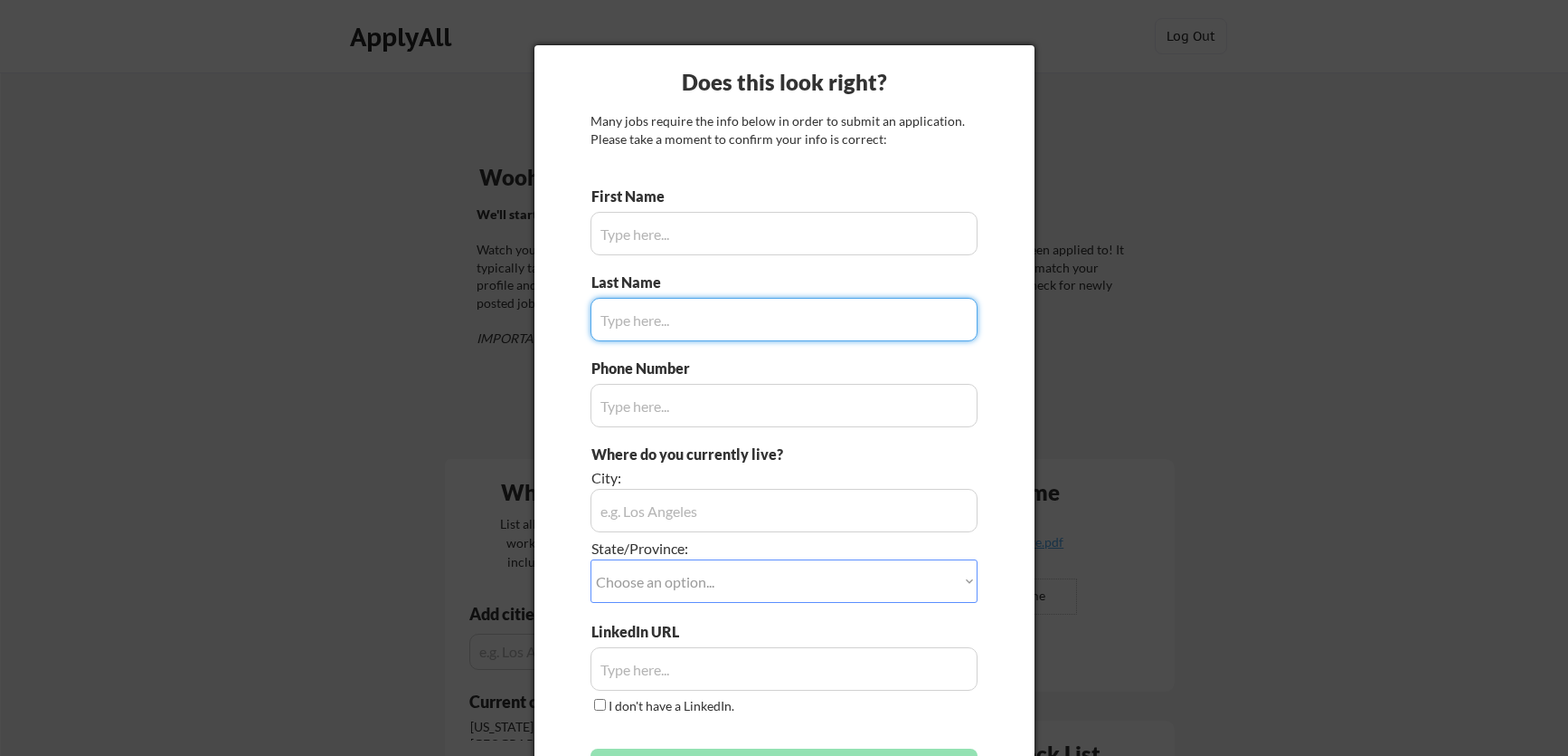
click at [669, 250] on input "input" at bounding box center [783, 233] width 387 height 43
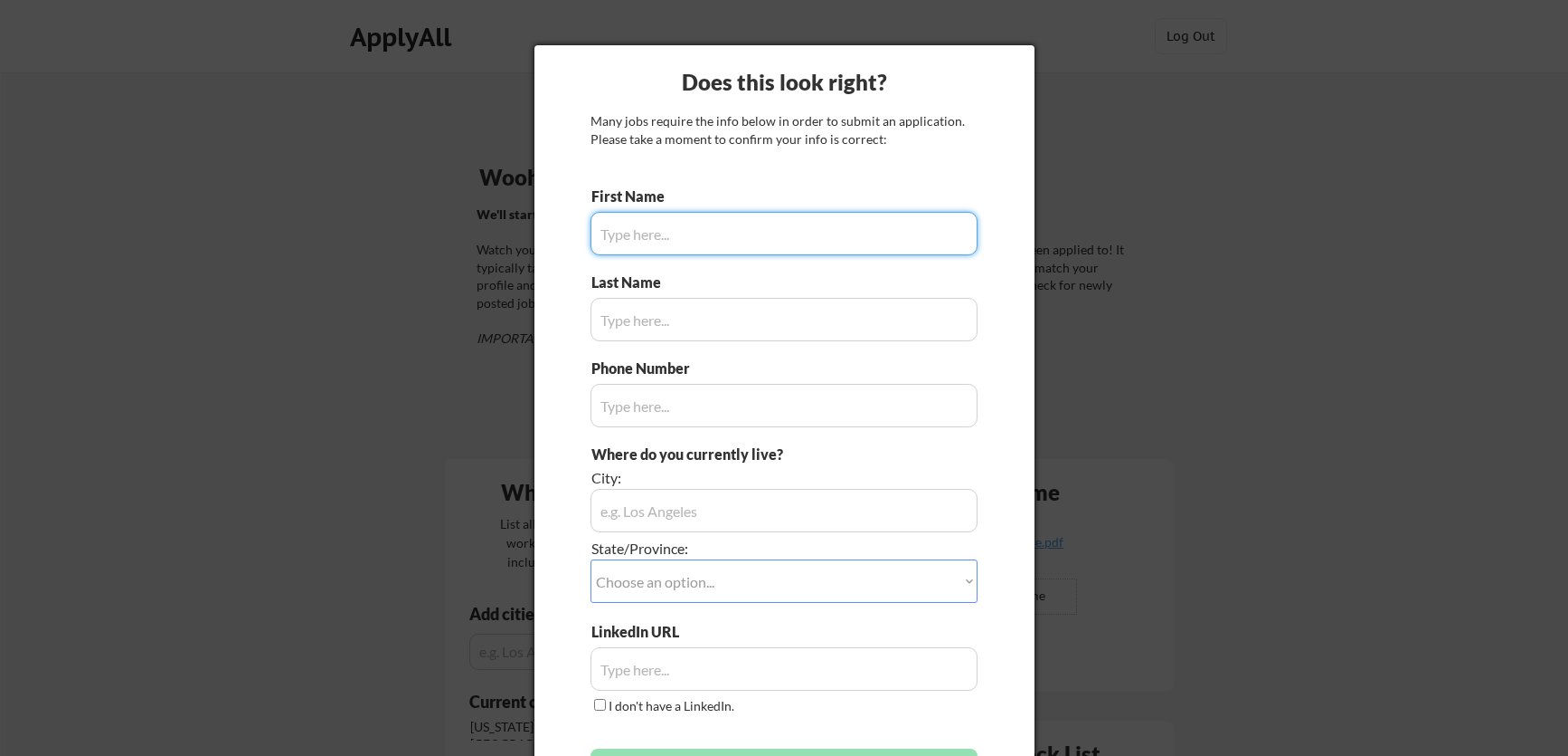
type input "[PERSON_NAME]"
type input "[PHONE_NUMBER]"
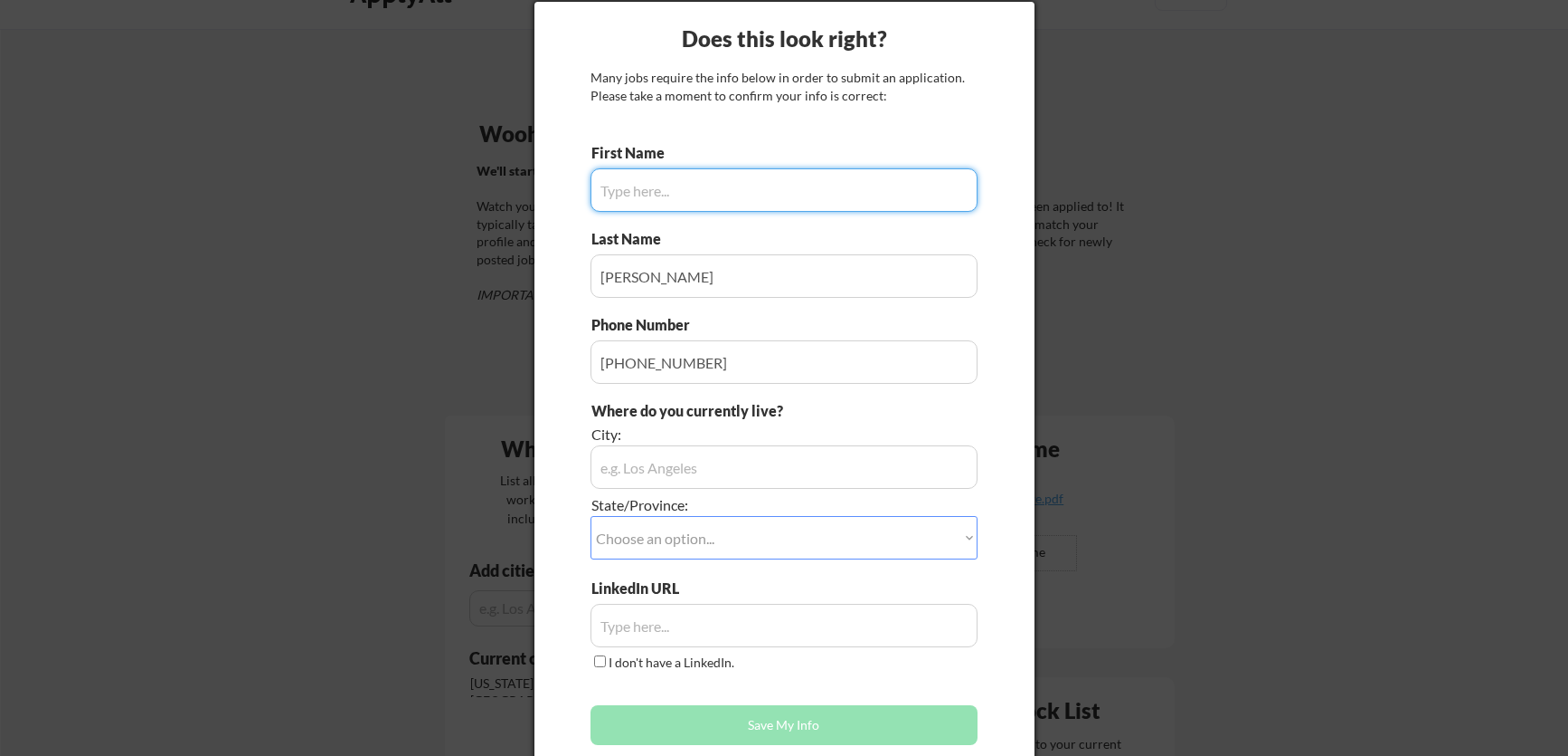
scroll to position [39, 0]
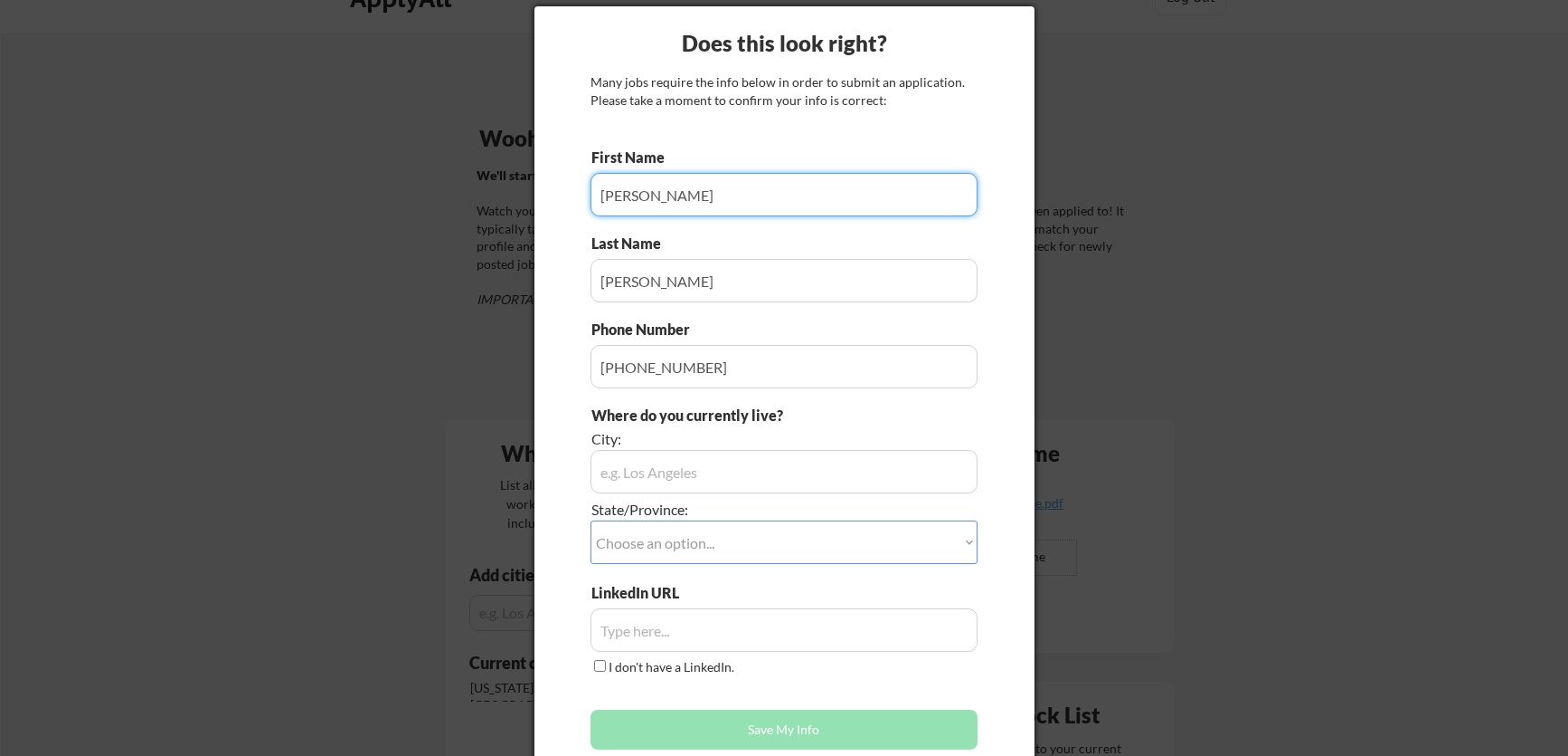
type input "[PERSON_NAME]"
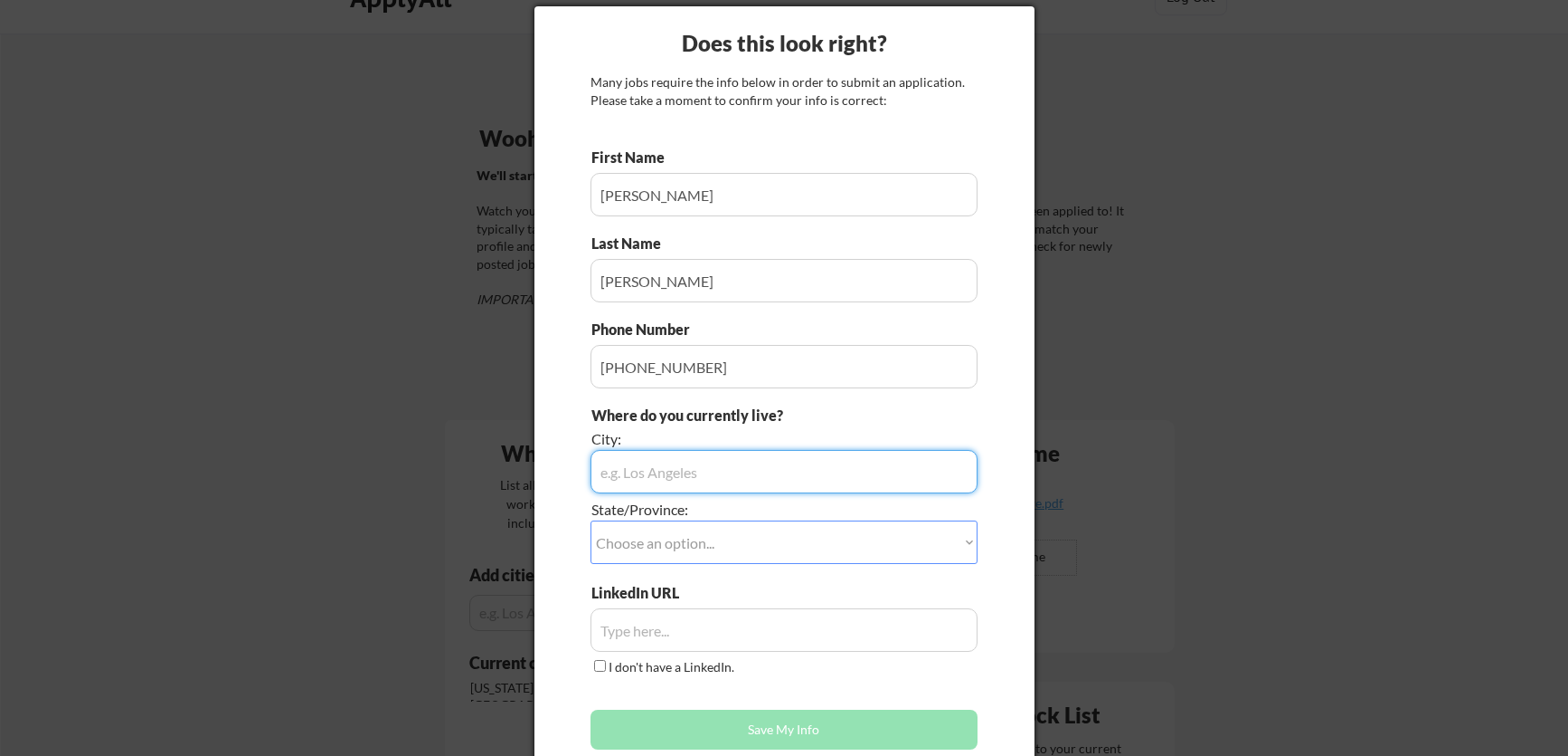
click at [708, 465] on input "input" at bounding box center [783, 471] width 387 height 43
type input "[US_STATE]"
click at [708, 554] on select "Choose an option... Other/Not Applicable [US_STATE] [US_STATE] [GEOGRAPHIC_DATA…" at bounding box center [783, 542] width 387 height 43
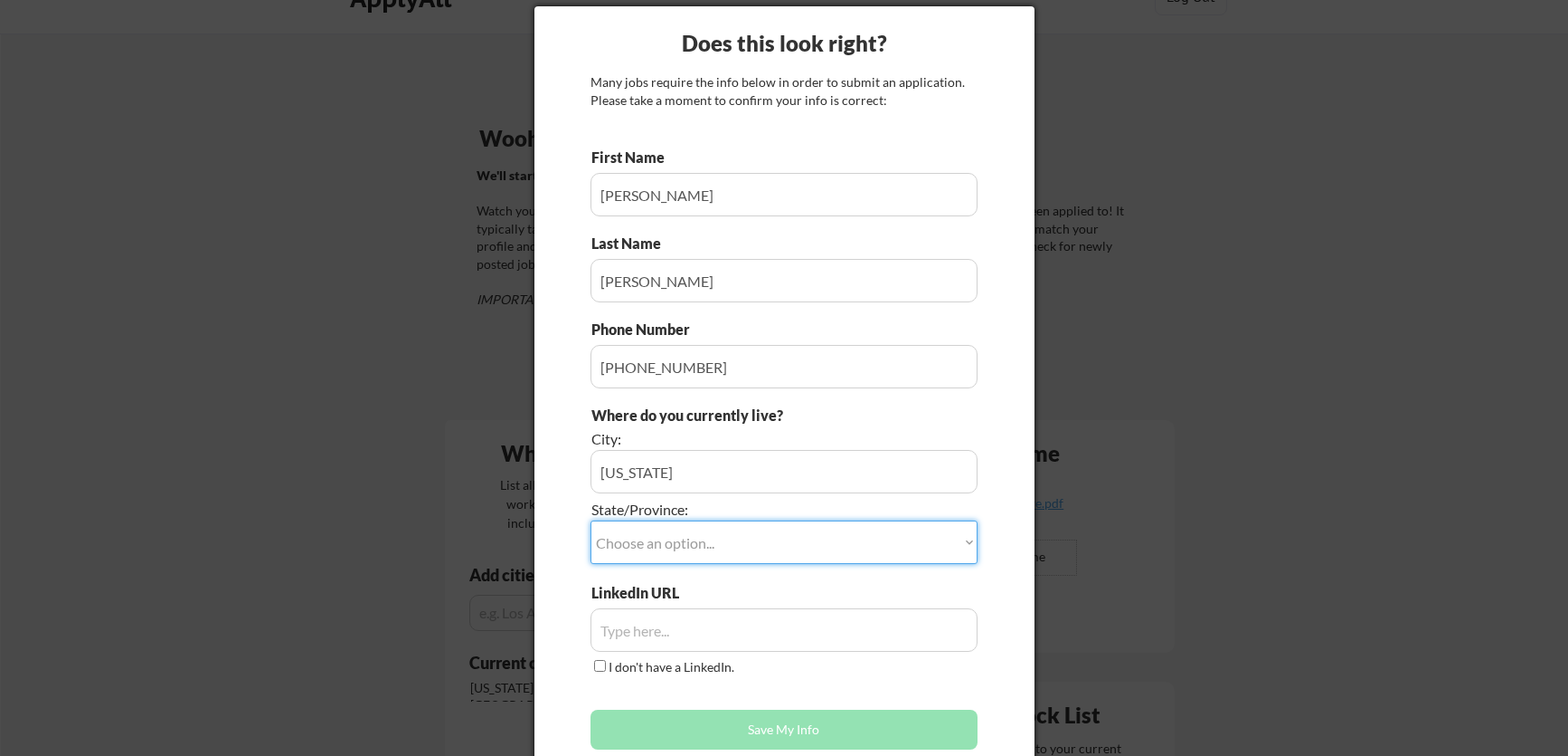
select select ""[US_STATE]""
click at [590, 520] on select "Choose an option... Other/Not Applicable [US_STATE] [US_STATE] [GEOGRAPHIC_DATA…" at bounding box center [783, 542] width 387 height 43
click at [682, 638] on input "input" at bounding box center [783, 630] width 387 height 43
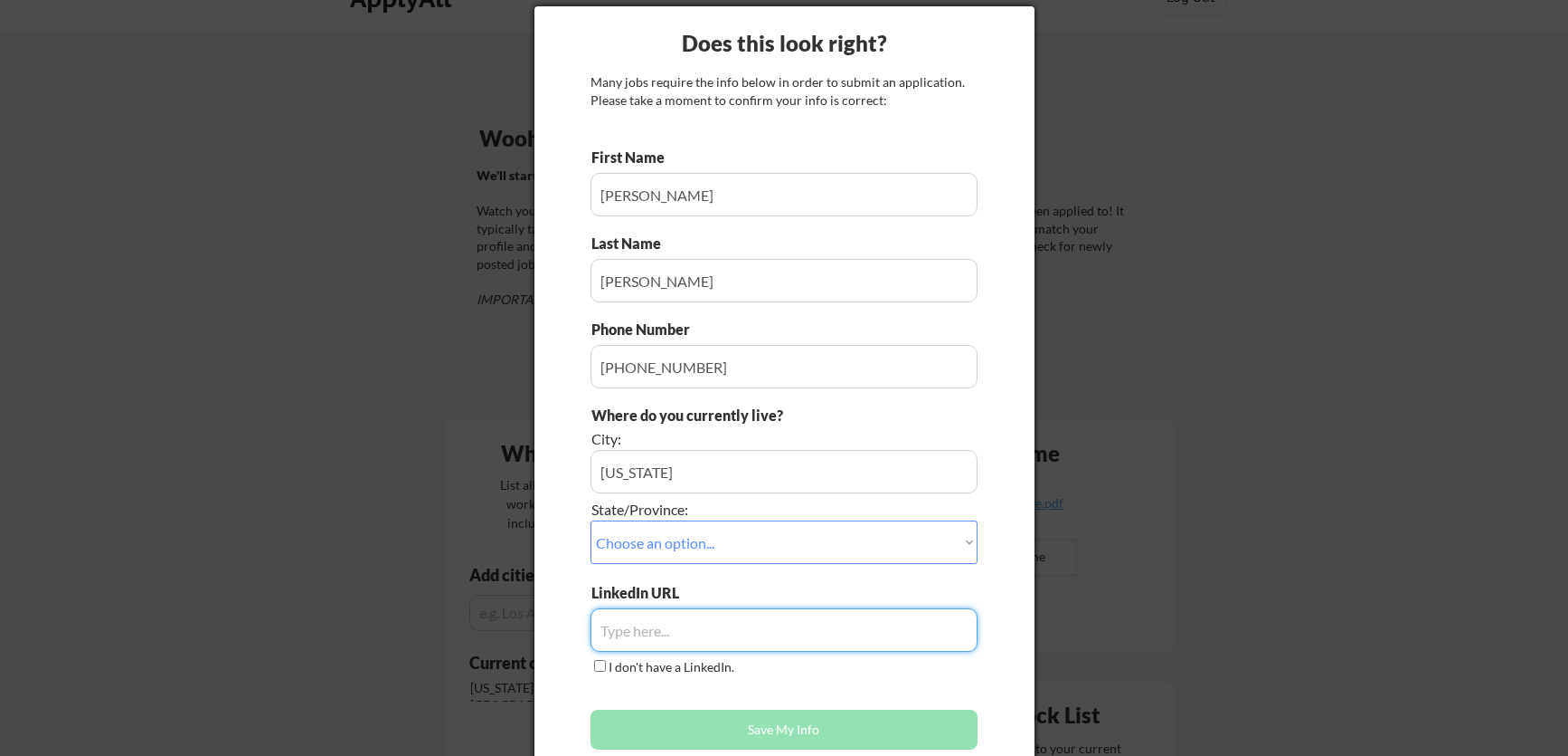
paste input "[URL][DOMAIN_NAME][PERSON_NAME]"
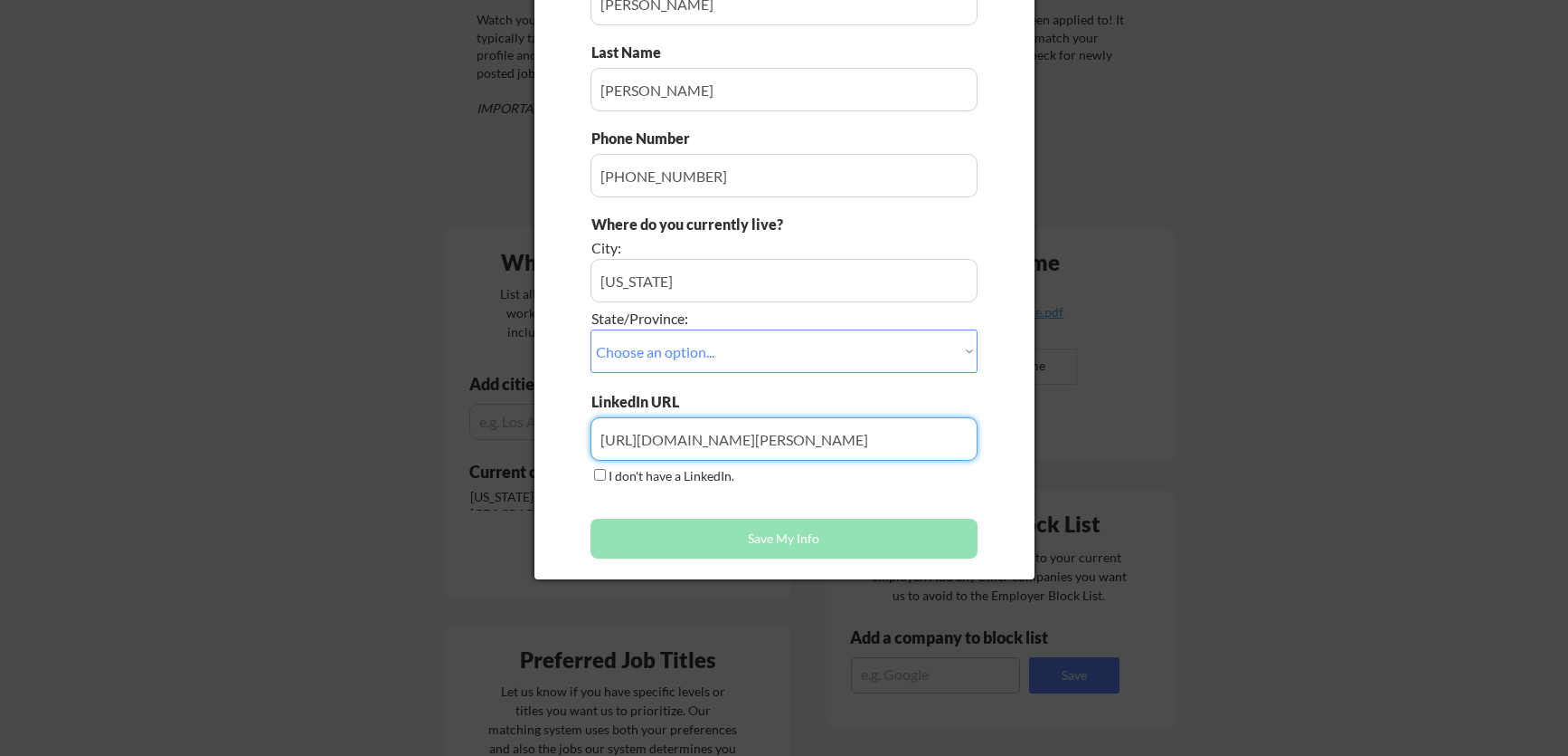
scroll to position [234, 0]
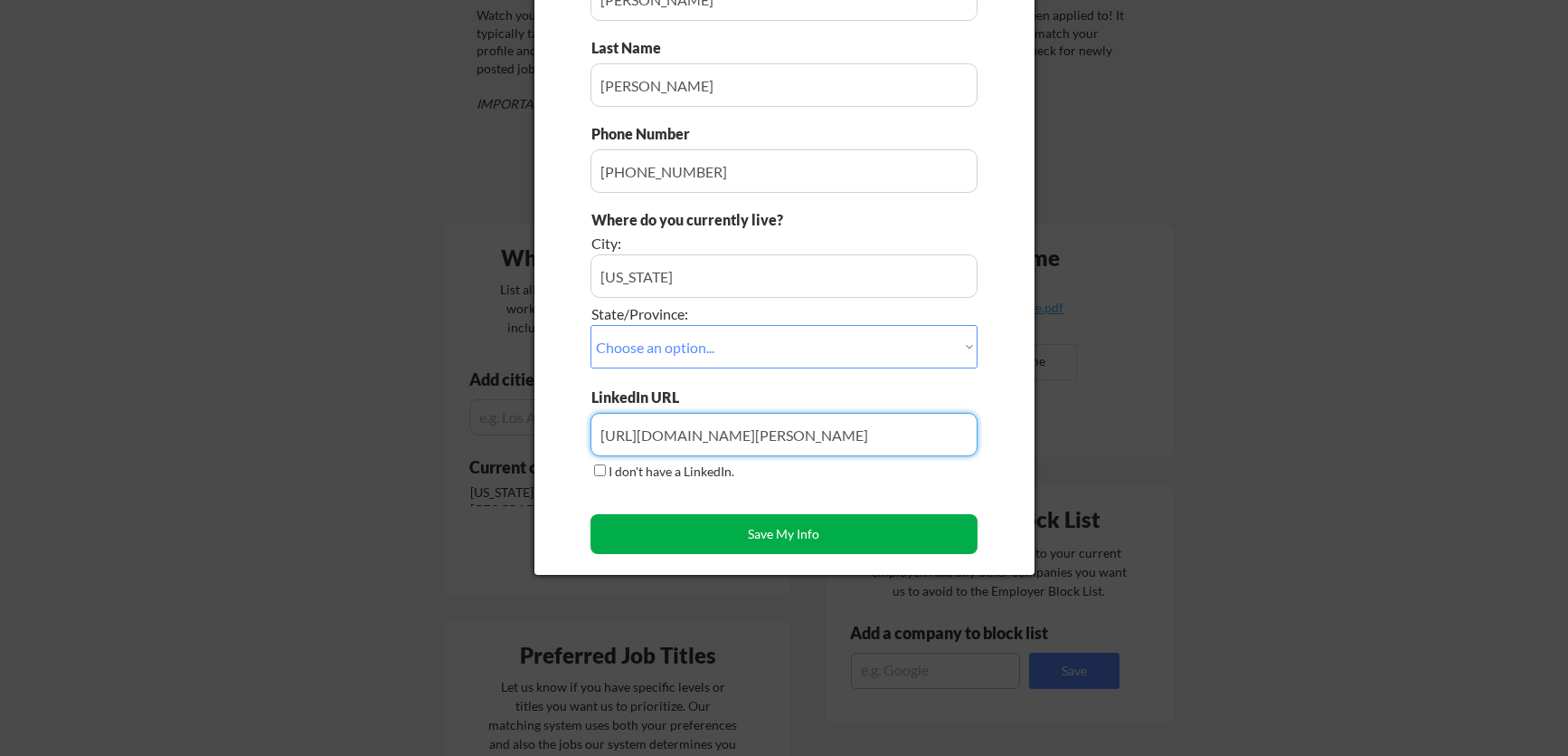
type input "[URL][DOMAIN_NAME][PERSON_NAME]"
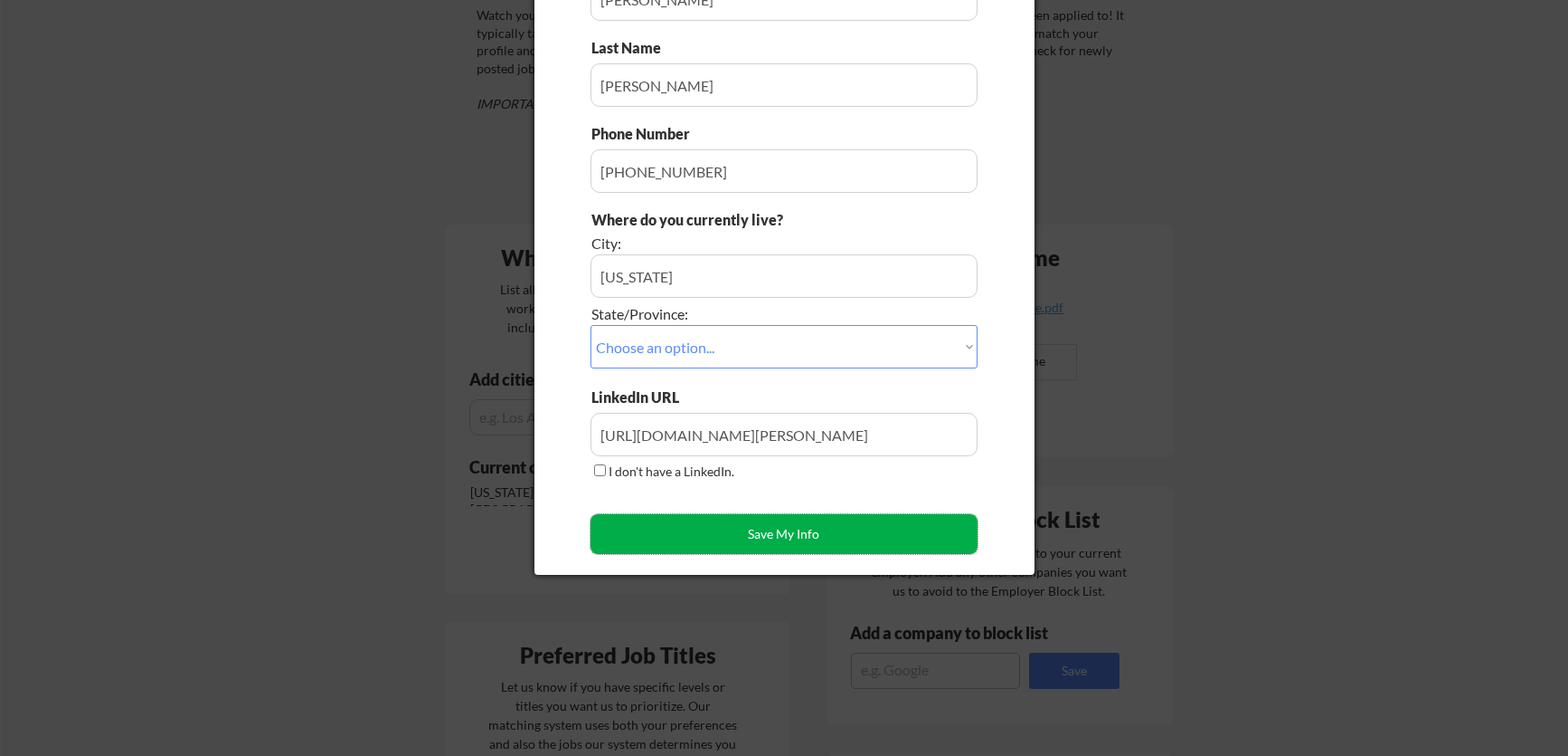
click at [737, 544] on button "Save My Info" at bounding box center [783, 534] width 387 height 40
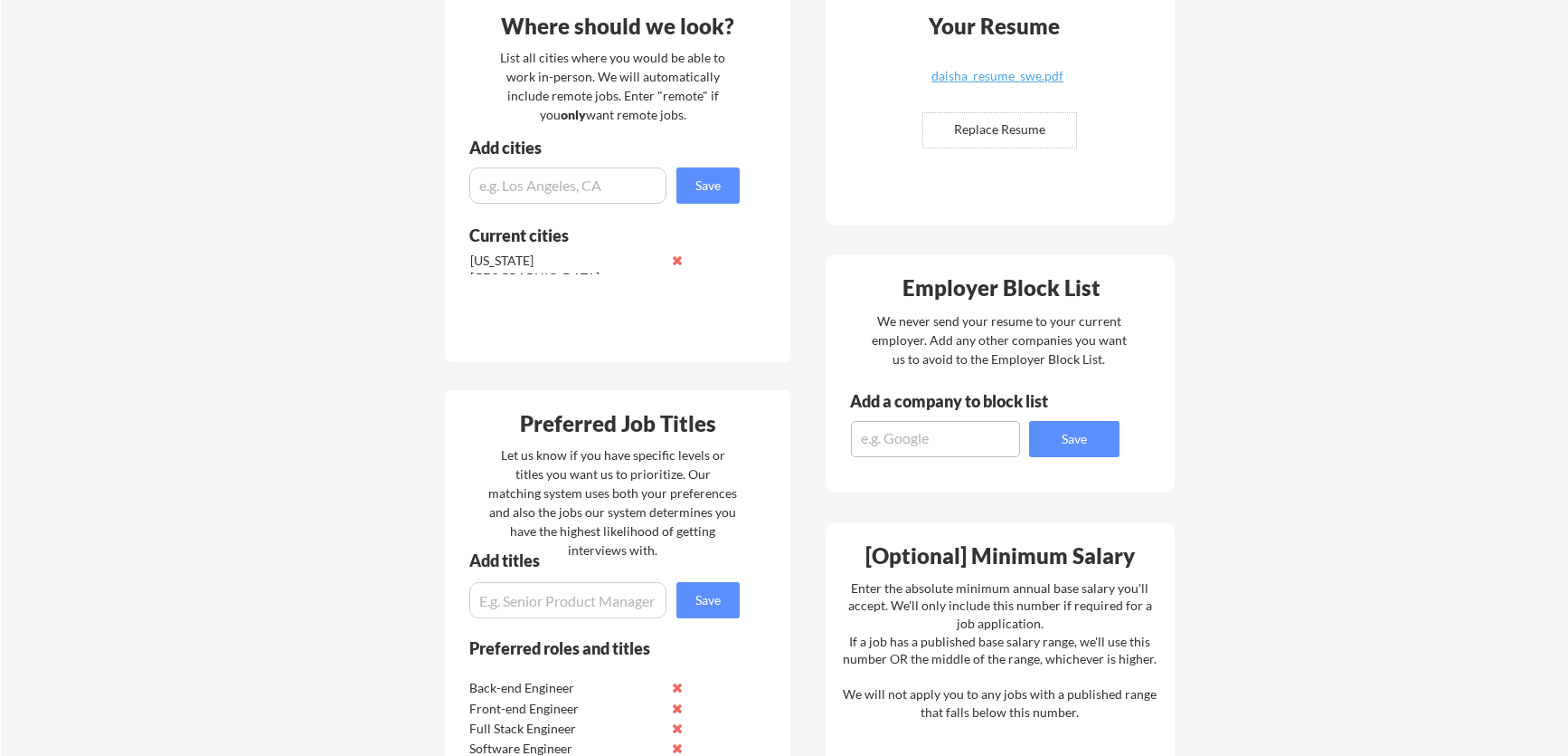
scroll to position [0, 0]
